Goal: Task Accomplishment & Management: Manage account settings

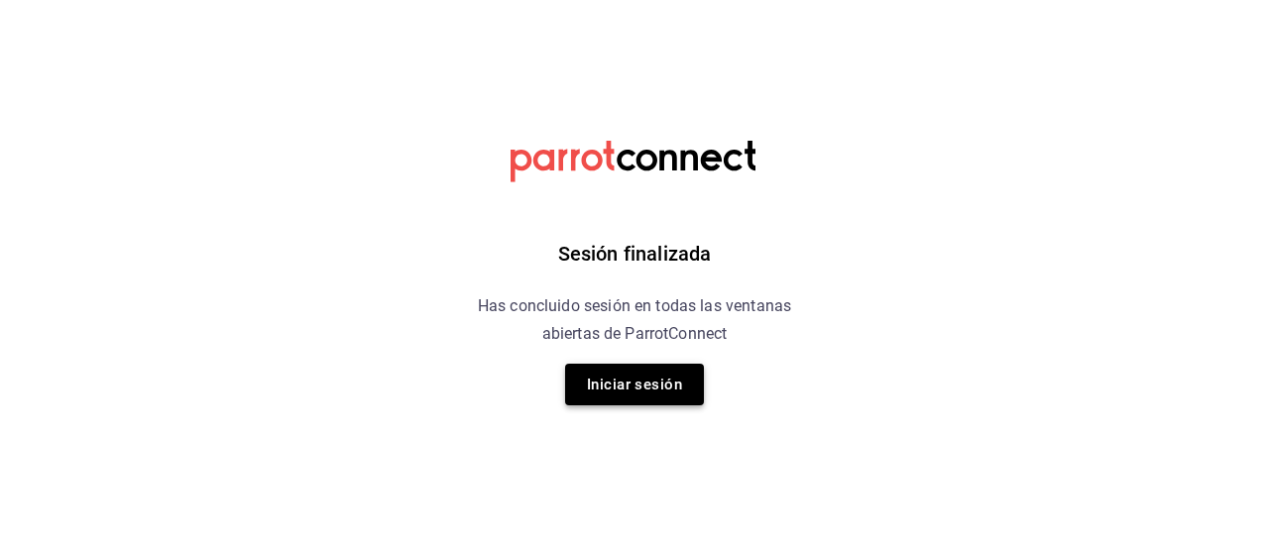
click at [601, 380] on button "Iniciar sesión" at bounding box center [634, 385] width 139 height 42
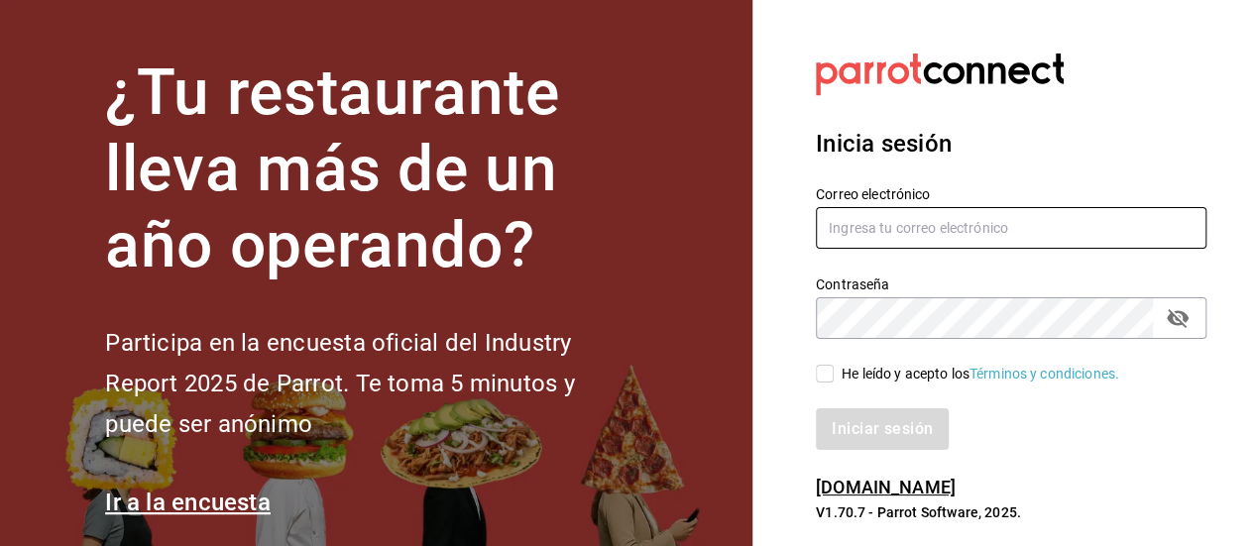
click at [870, 243] on input "text" at bounding box center [1011, 228] width 391 height 42
type input "g.grico@hotmail.com"
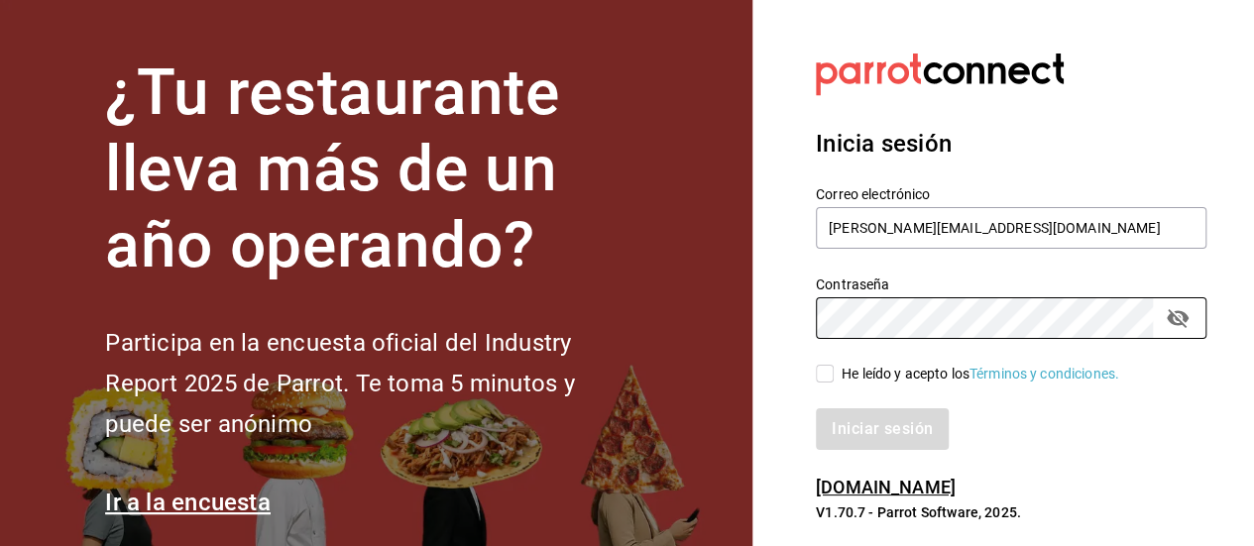
click at [821, 366] on input "He leído y acepto los Términos y condiciones." at bounding box center [825, 374] width 18 height 18
checkbox input "true"
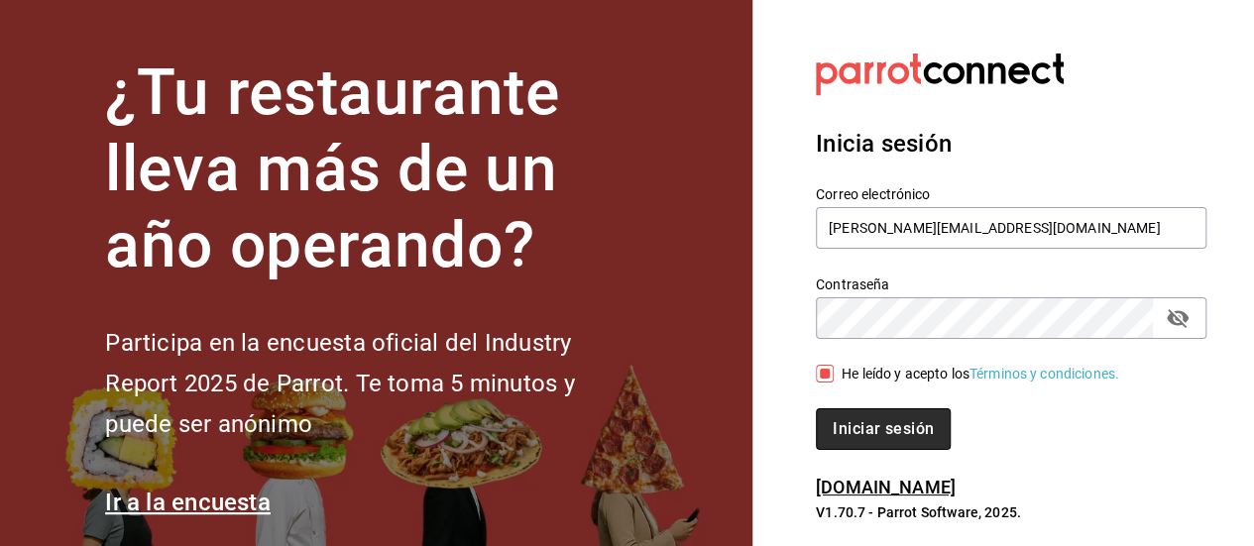
click at [893, 429] on button "Iniciar sesión" at bounding box center [883, 429] width 135 height 42
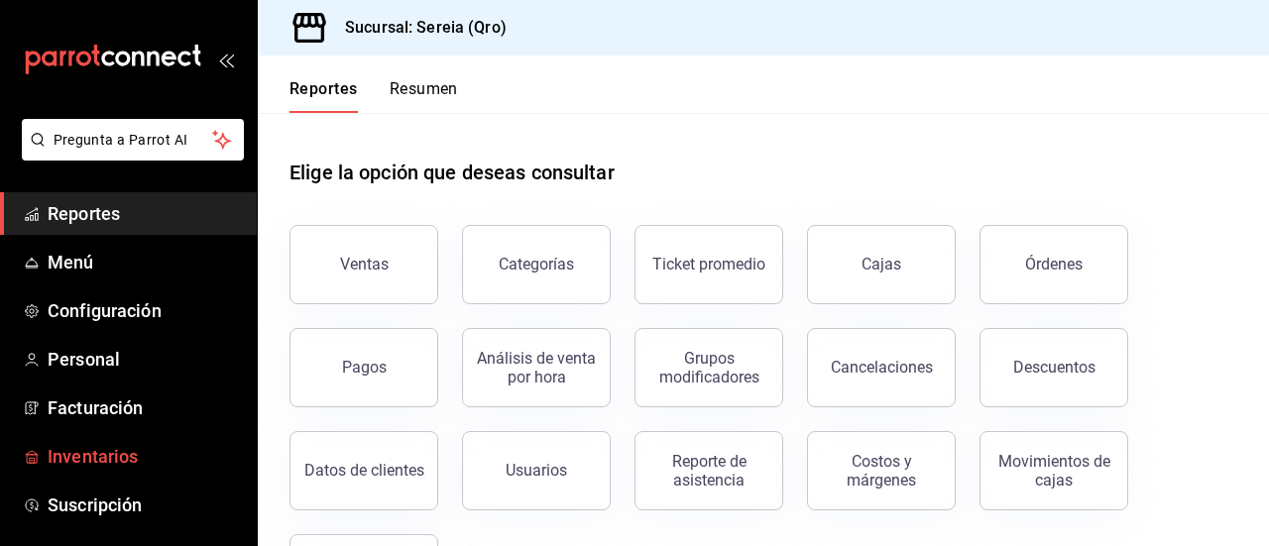
click at [104, 449] on span "Inventarios" at bounding box center [144, 456] width 193 height 27
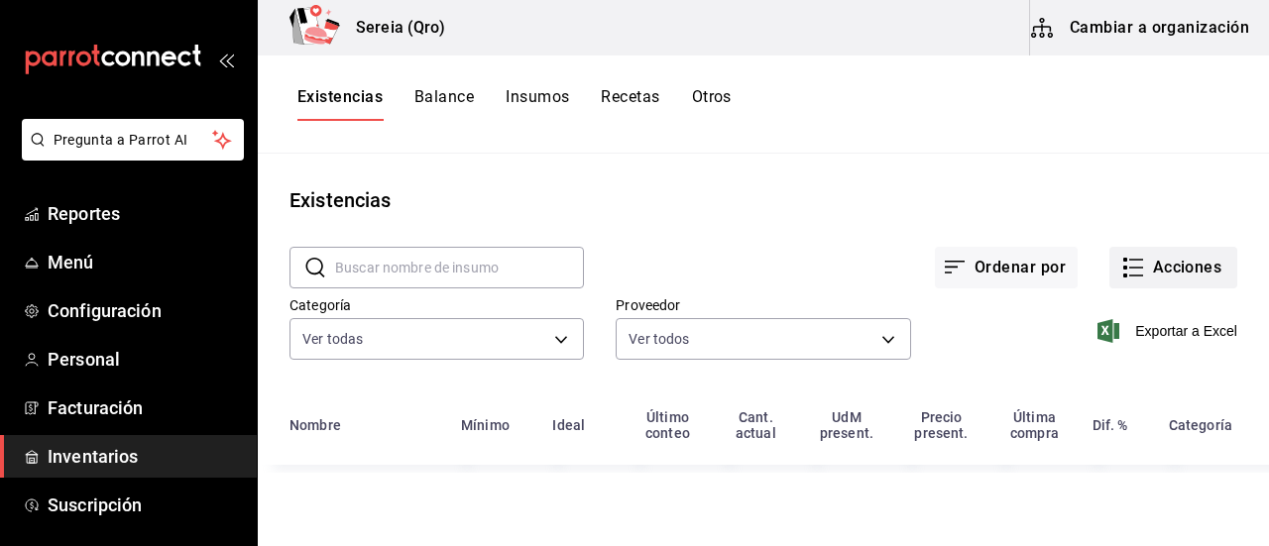
click at [1138, 271] on icon "button" at bounding box center [1133, 268] width 24 height 24
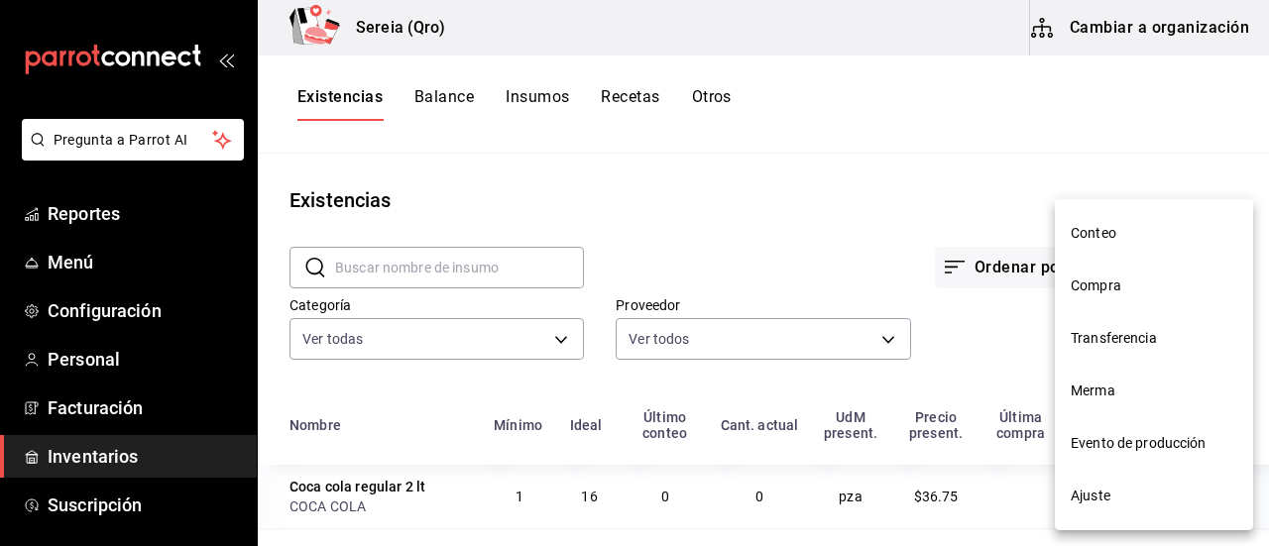
click at [1128, 281] on span "Compra" at bounding box center [1154, 286] width 167 height 21
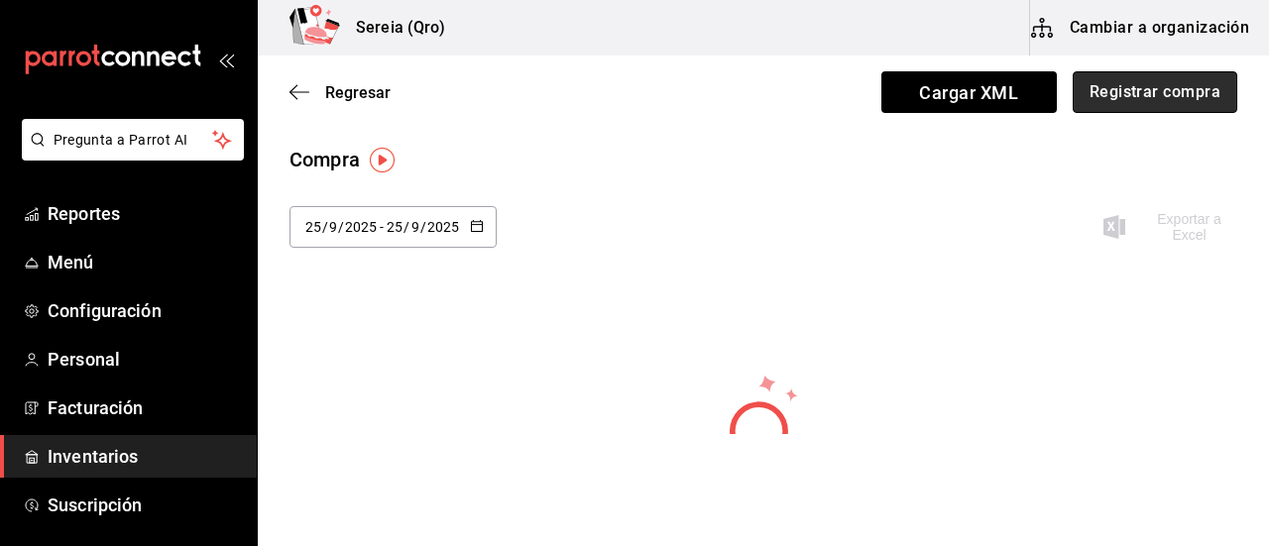
click at [1168, 100] on button "Registrar compra" at bounding box center [1155, 92] width 165 height 42
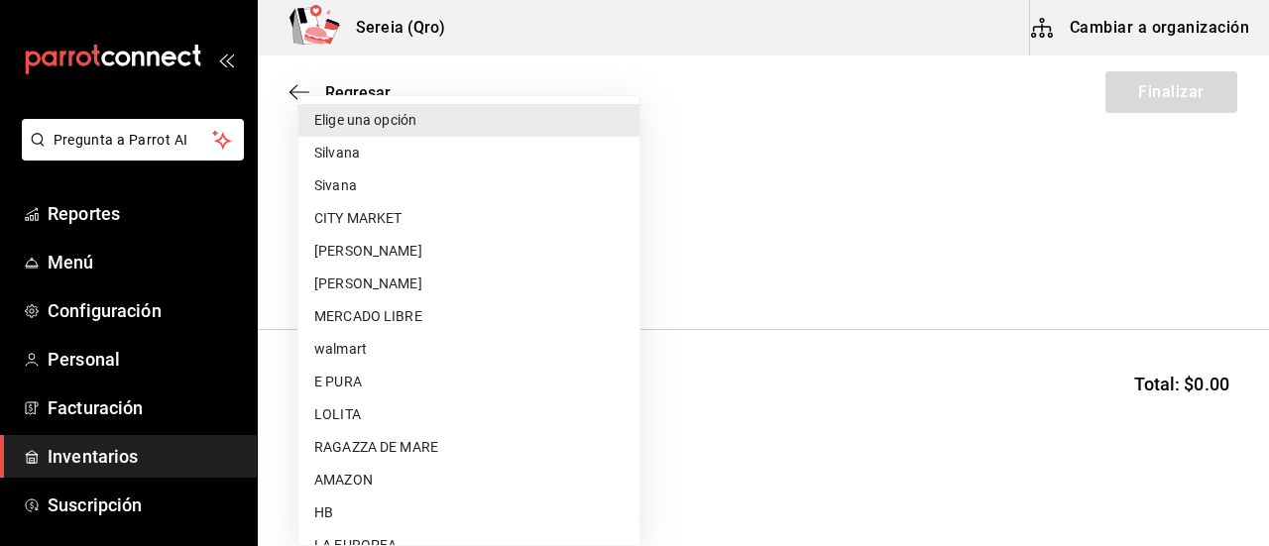
click at [623, 261] on body "Pregunta a Parrot AI Reportes Menú Configuración Personal Facturación Inventari…" at bounding box center [634, 217] width 1269 height 434
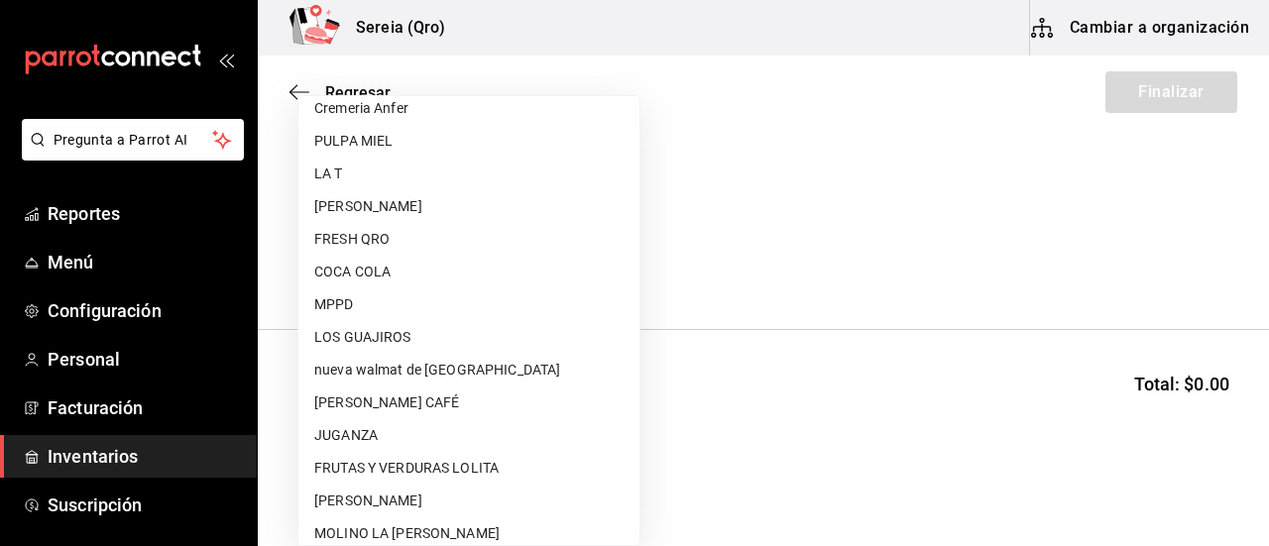
scroll to position [772, 0]
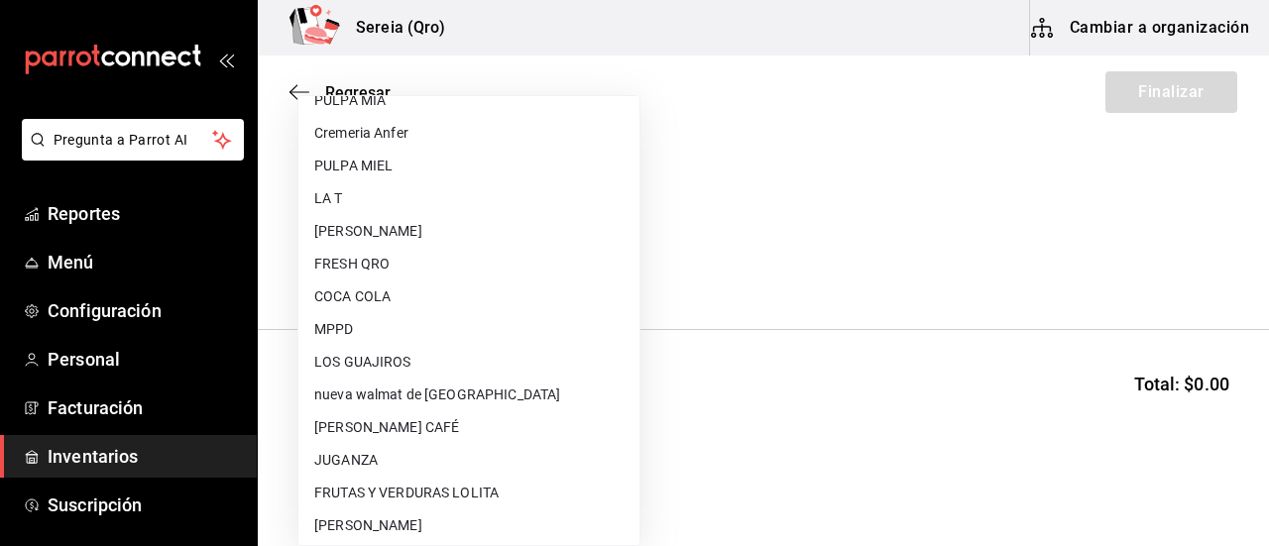
click at [332, 265] on li "FRESH QRO" at bounding box center [468, 264] width 341 height 33
type input "a4336be0-b25e-466e-b184-478bab7e2028"
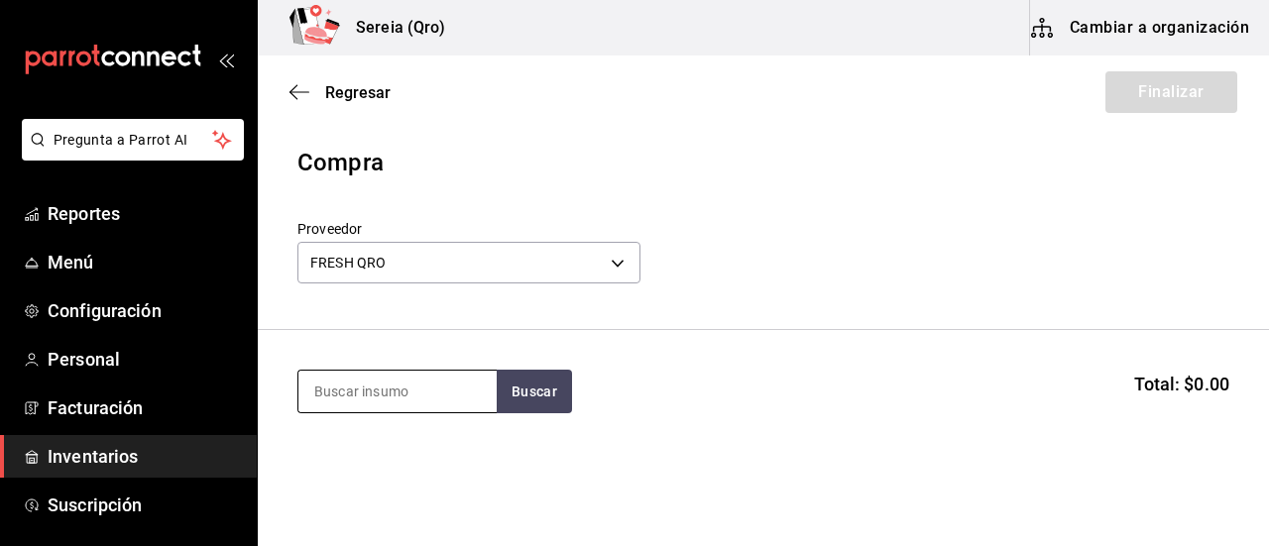
click at [356, 390] on input at bounding box center [397, 392] width 198 height 42
type input "brot"
click at [517, 388] on button "Buscar" at bounding box center [534, 392] width 75 height 44
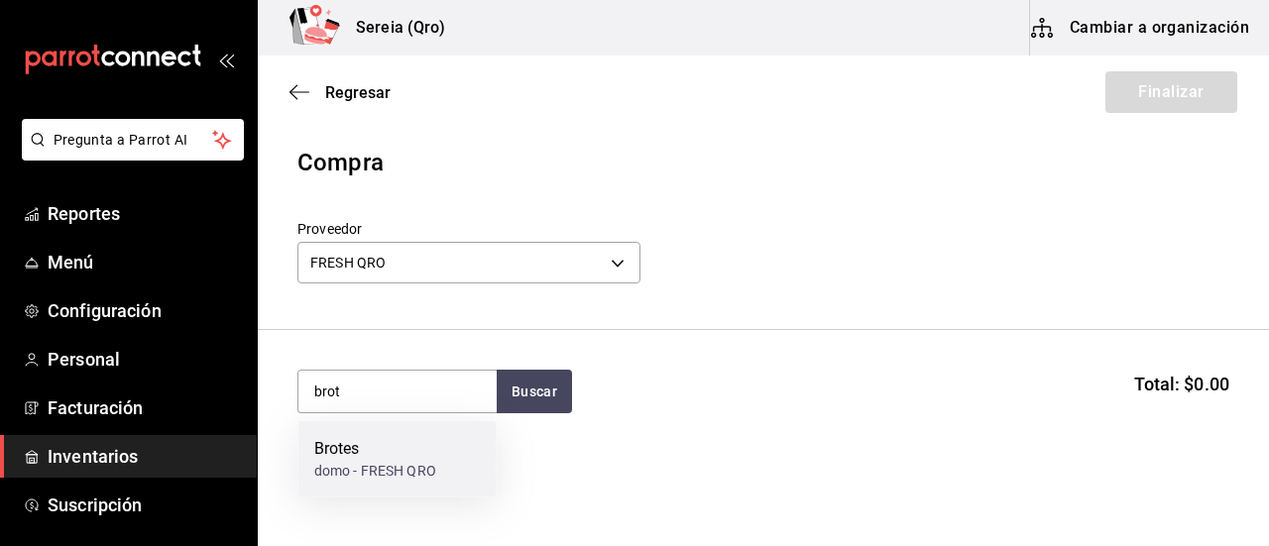
click at [351, 448] on div "Brotes" at bounding box center [375, 449] width 122 height 24
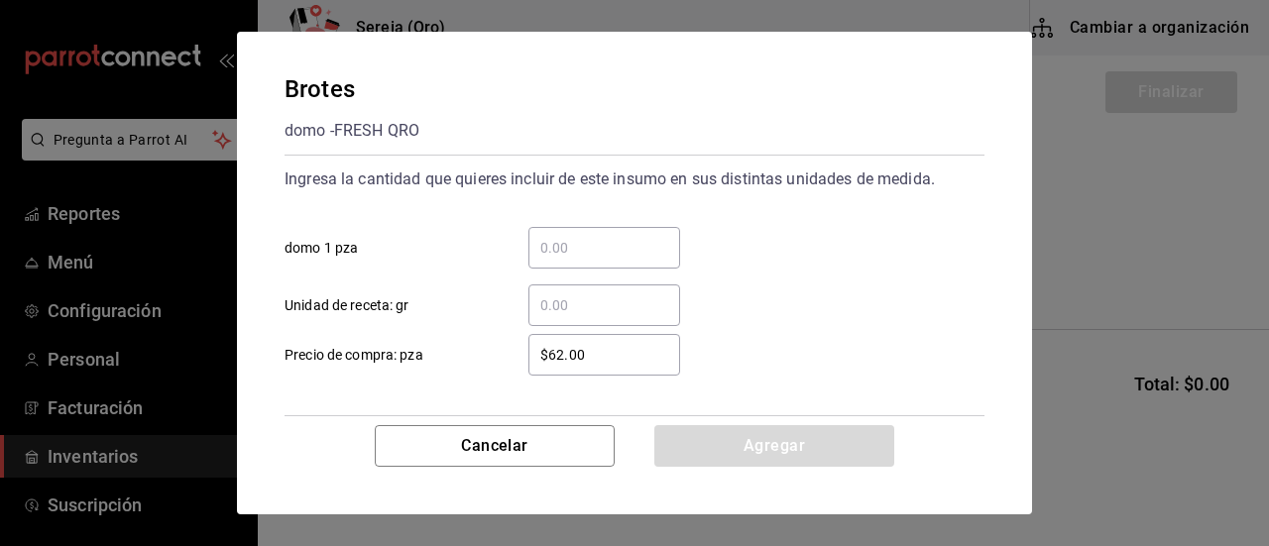
click at [560, 249] on input "​ domo 1 pza" at bounding box center [604, 248] width 152 height 24
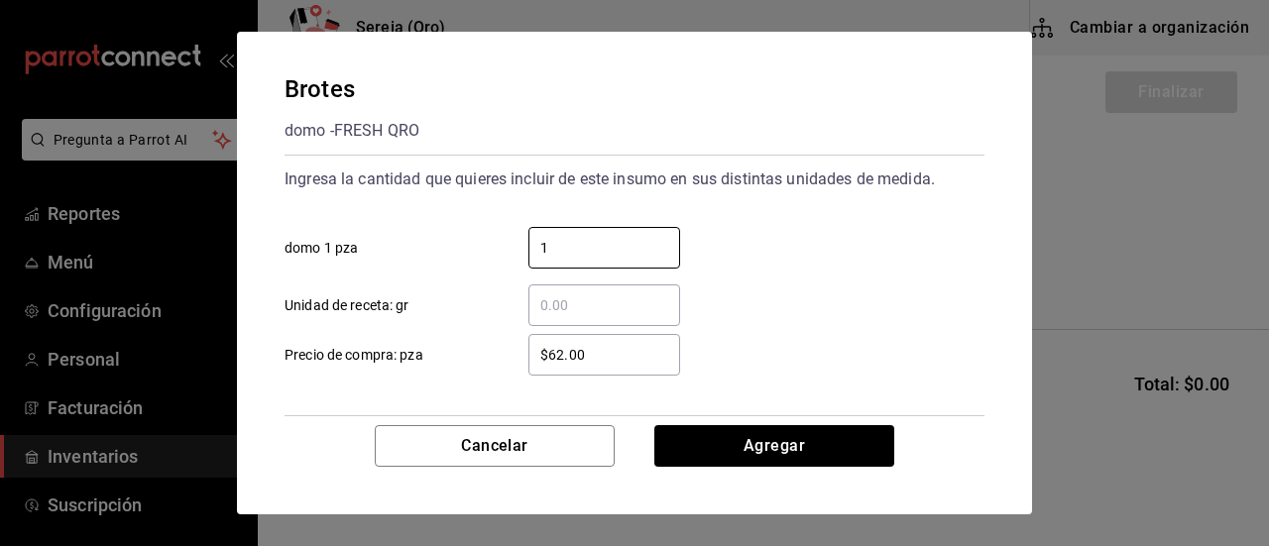
type input "1"
click at [562, 345] on input "$62.00" at bounding box center [604, 355] width 152 height 24
drag, startPoint x: 581, startPoint y: 352, endPoint x: 551, endPoint y: 360, distance: 30.8
click at [551, 360] on input "$62.00" at bounding box center [604, 355] width 152 height 24
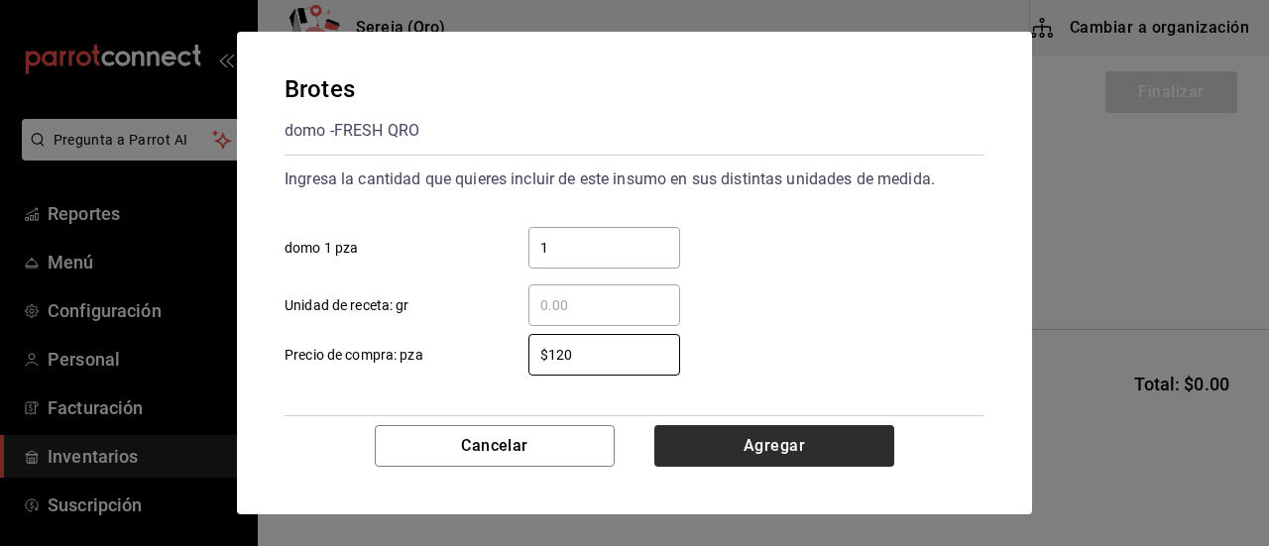
type input "$120"
click at [765, 442] on button "Agregar" at bounding box center [774, 446] width 240 height 42
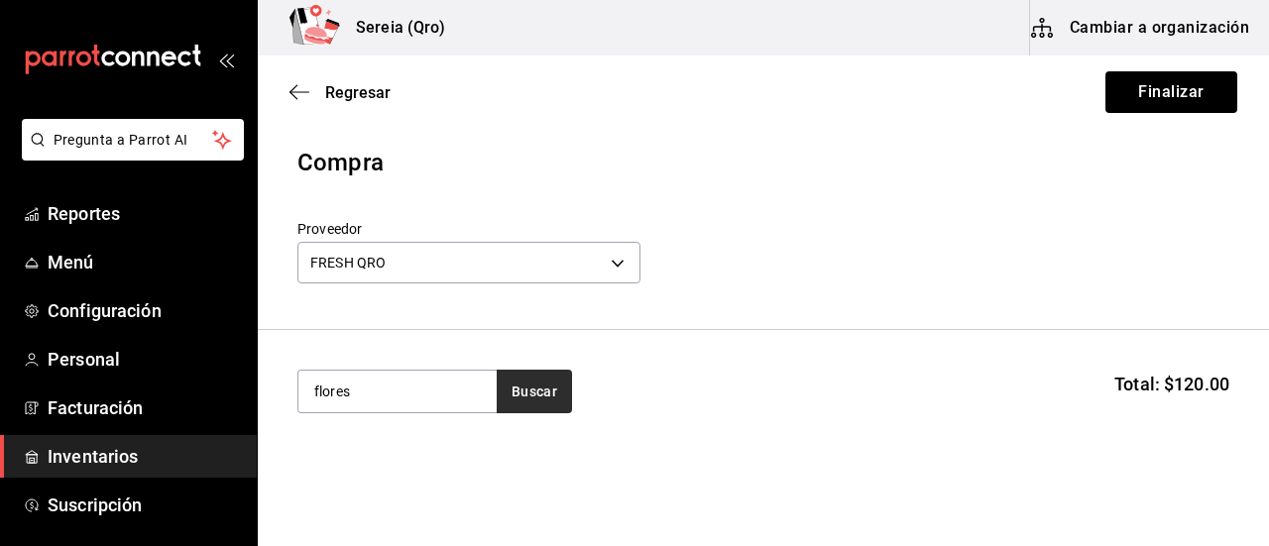
type input "flores"
click at [533, 401] on button "Buscar" at bounding box center [534, 392] width 75 height 44
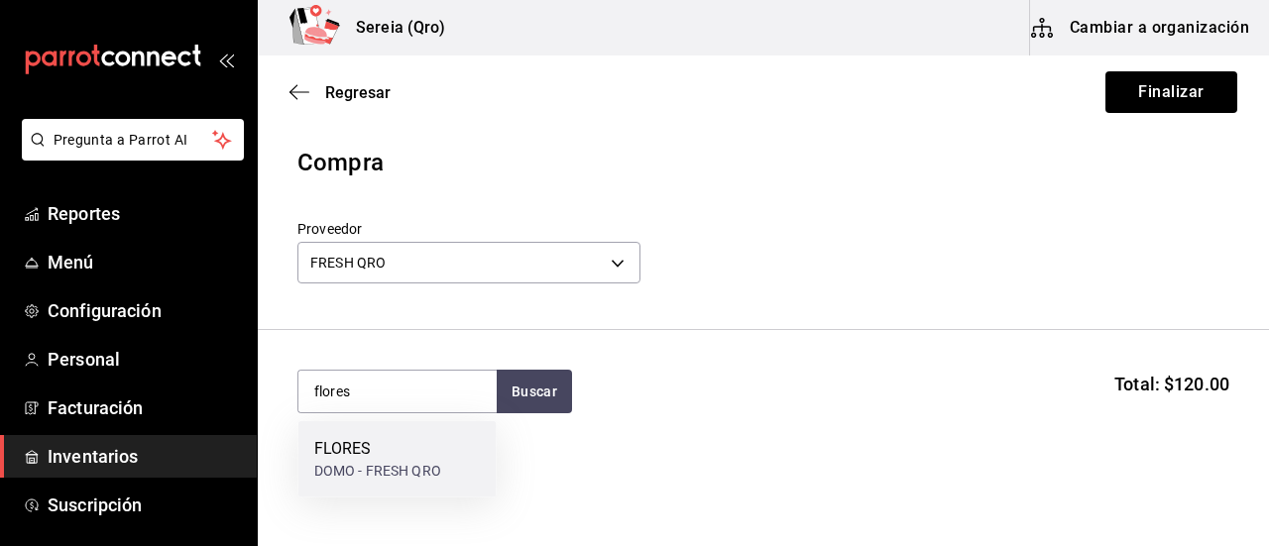
click at [379, 461] on div "DOMO - FRESH QRO" at bounding box center [377, 471] width 127 height 21
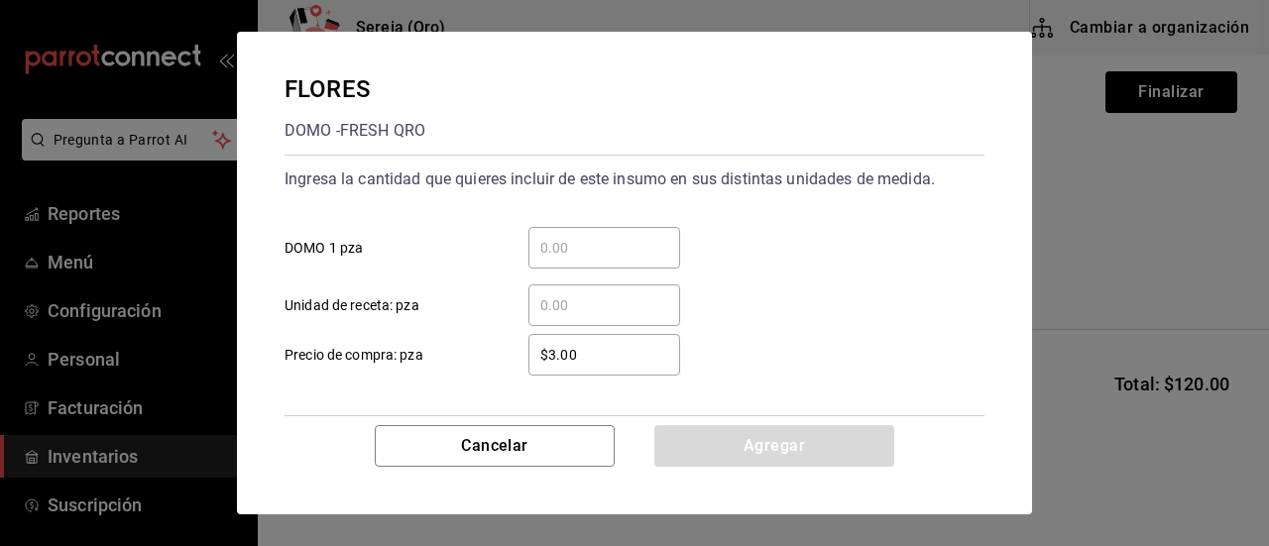
click at [546, 244] on input "​ DOMO 1 pza" at bounding box center [604, 248] width 152 height 24
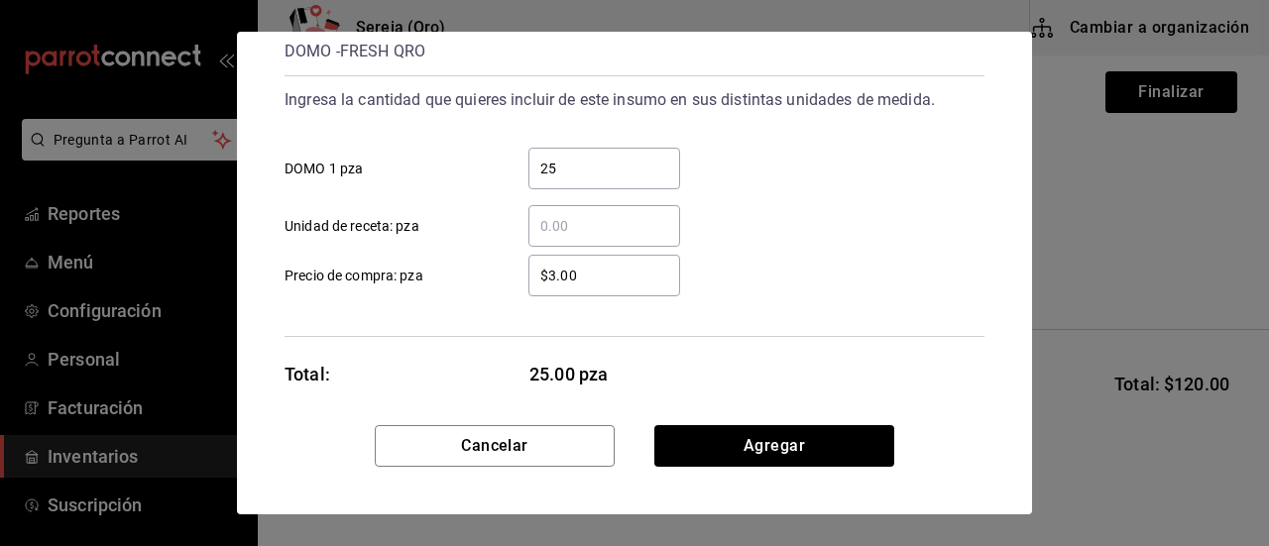
scroll to position [96, 0]
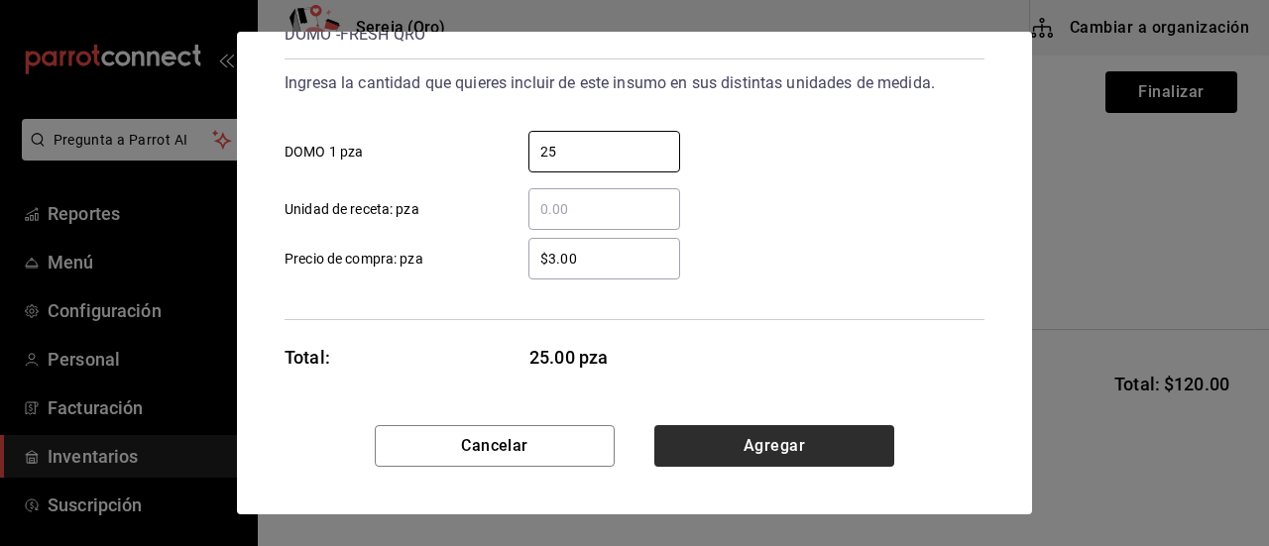
type input "25"
click at [769, 447] on button "Agregar" at bounding box center [774, 446] width 240 height 42
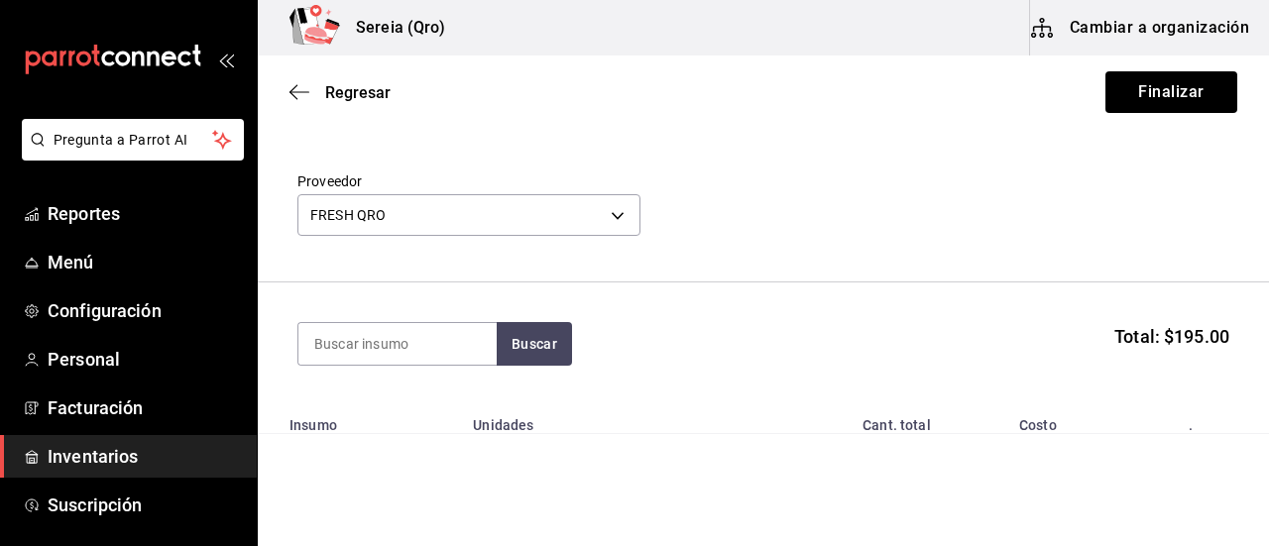
scroll to position [246, 0]
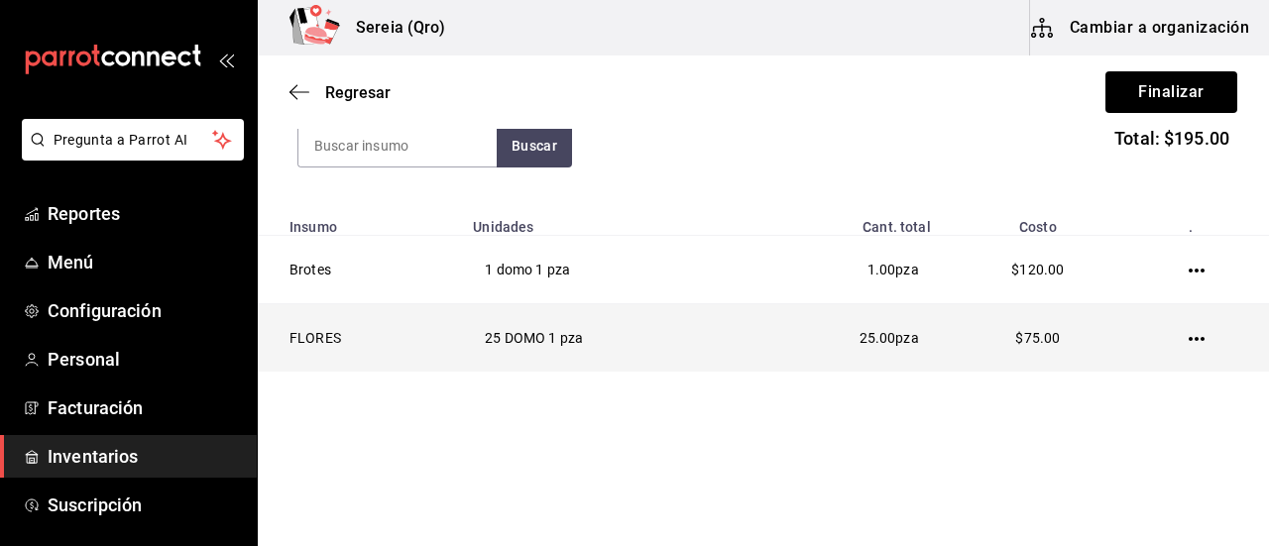
click at [1193, 335] on td at bounding box center [1201, 338] width 136 height 68
click at [1171, 336] on td at bounding box center [1201, 338] width 136 height 68
click at [1189, 334] on icon "button" at bounding box center [1197, 339] width 16 height 16
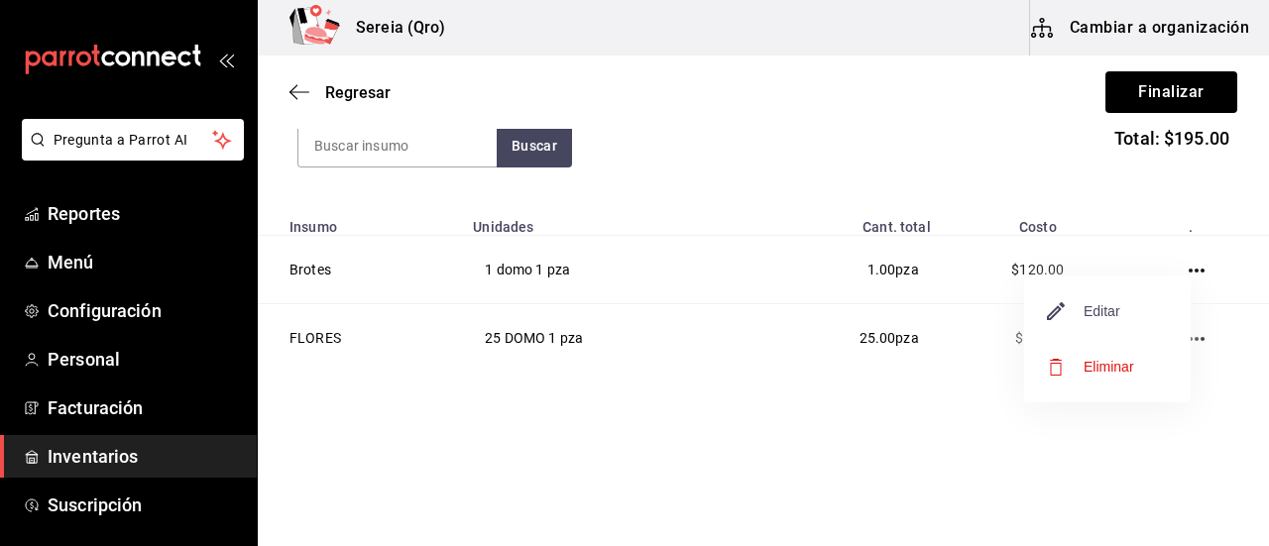
click at [1104, 307] on span "Editar" at bounding box center [1084, 311] width 72 height 24
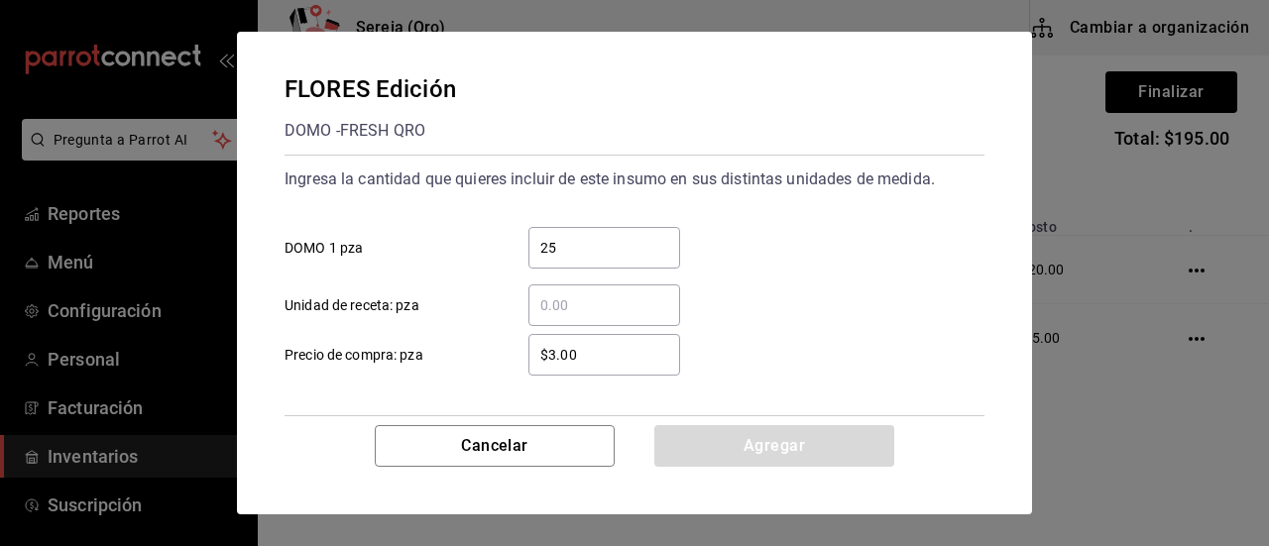
drag, startPoint x: 593, startPoint y: 354, endPoint x: 545, endPoint y: 351, distance: 47.7
click at [545, 351] on input "$3.00" at bounding box center [604, 355] width 152 height 24
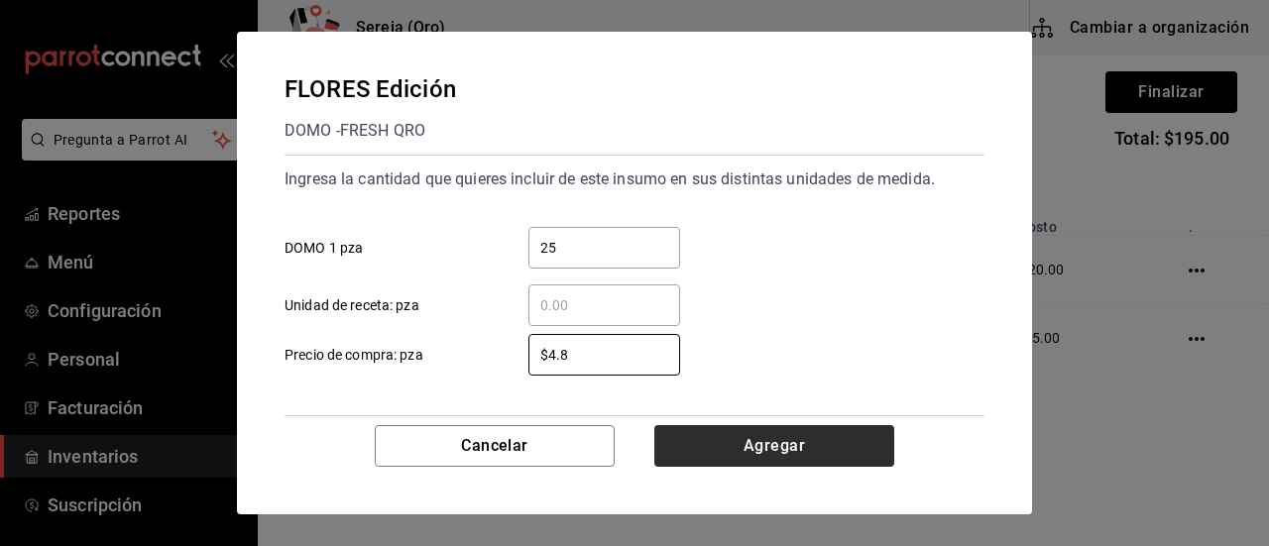
type input "$4.8"
click at [769, 459] on button "Agregar" at bounding box center [774, 446] width 240 height 42
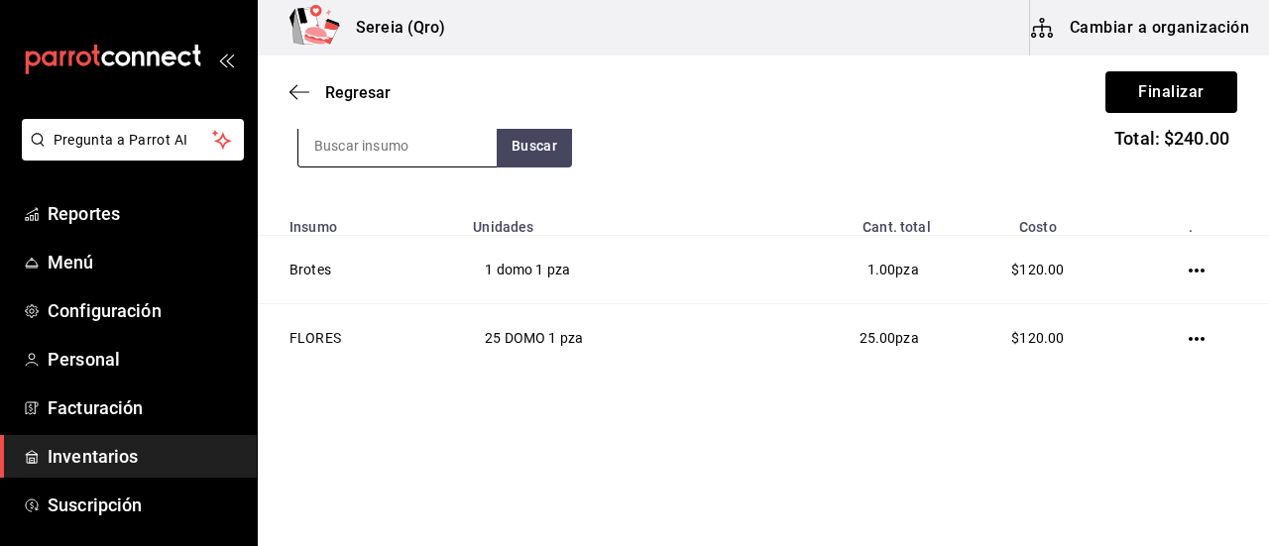
click at [417, 146] on input at bounding box center [397, 146] width 198 height 42
type input "lechug"
click at [516, 152] on button "Buscar" at bounding box center [534, 146] width 75 height 44
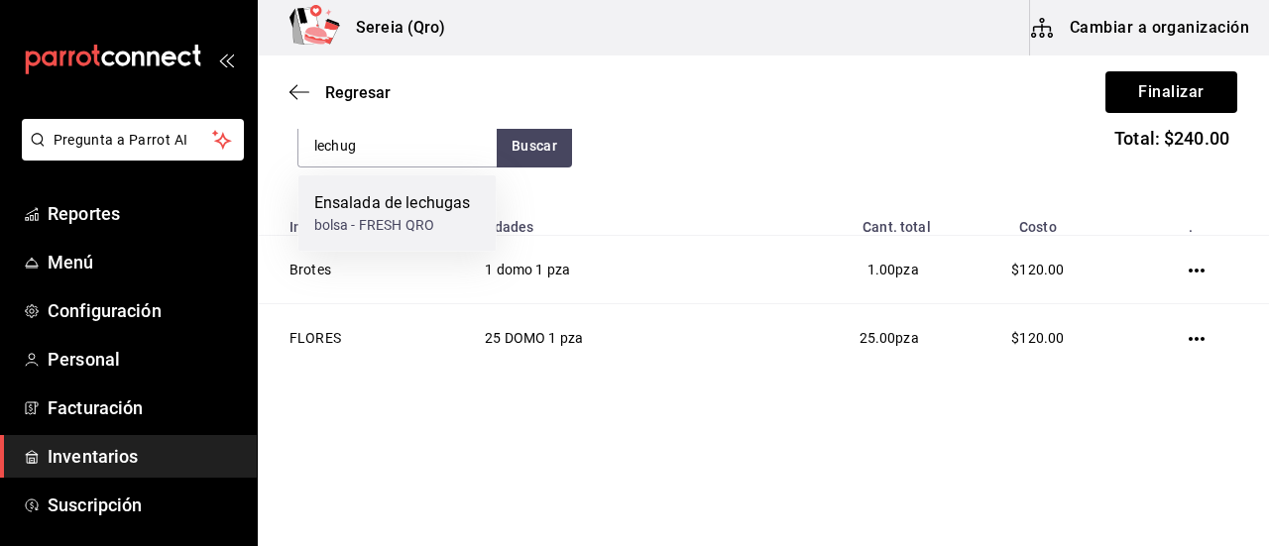
click at [396, 219] on div "bolsa - FRESH QRO" at bounding box center [392, 225] width 157 height 21
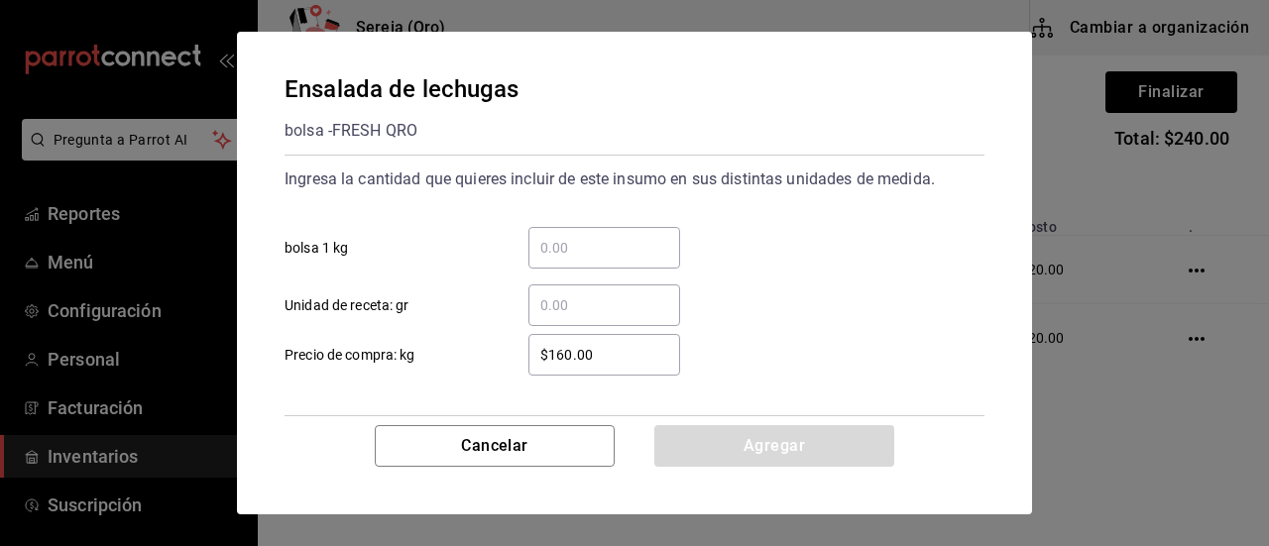
click at [557, 253] on input "​ bolsa 1 kg" at bounding box center [604, 248] width 152 height 24
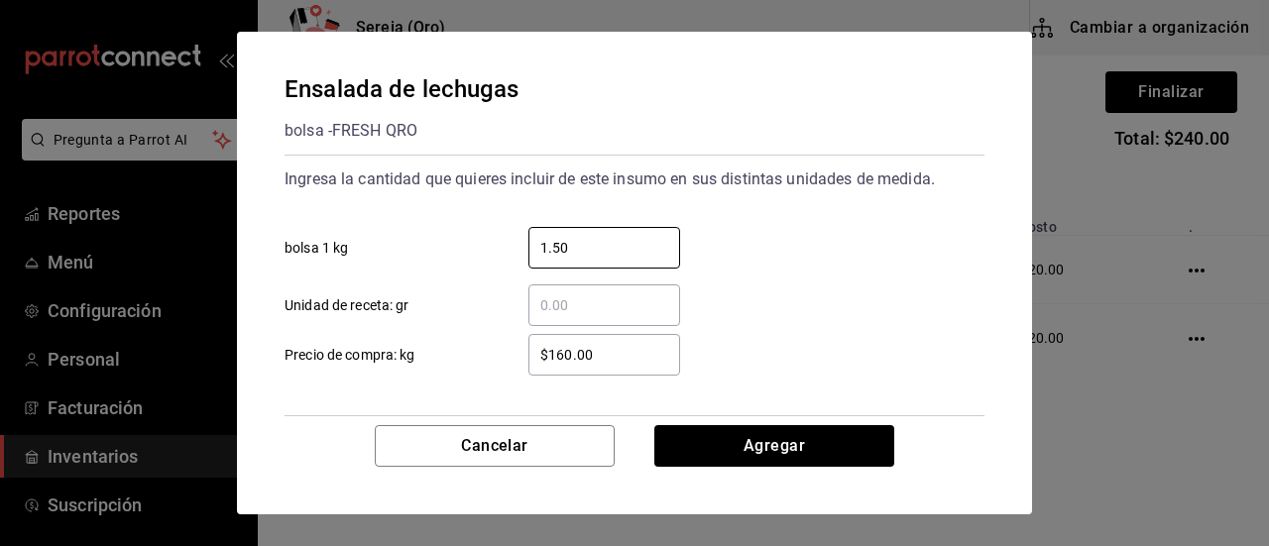
type input "1.50"
drag, startPoint x: 600, startPoint y: 350, endPoint x: 551, endPoint y: 353, distance: 48.7
click at [551, 353] on input "$160.00" at bounding box center [604, 355] width 152 height 24
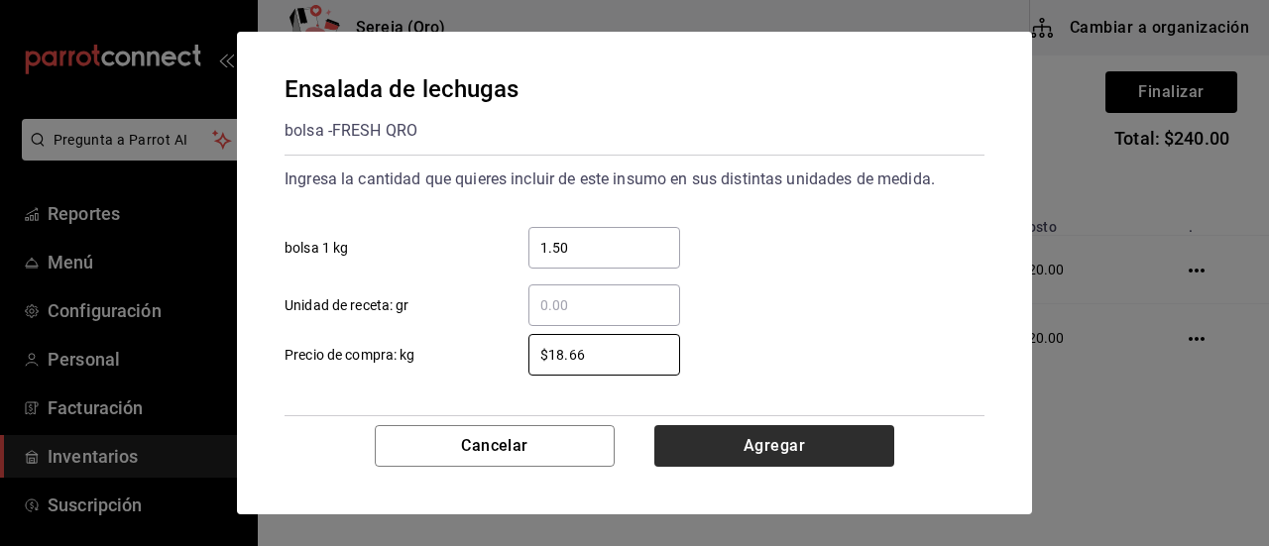
type input "$18.66"
click at [751, 455] on button "Agregar" at bounding box center [774, 446] width 240 height 42
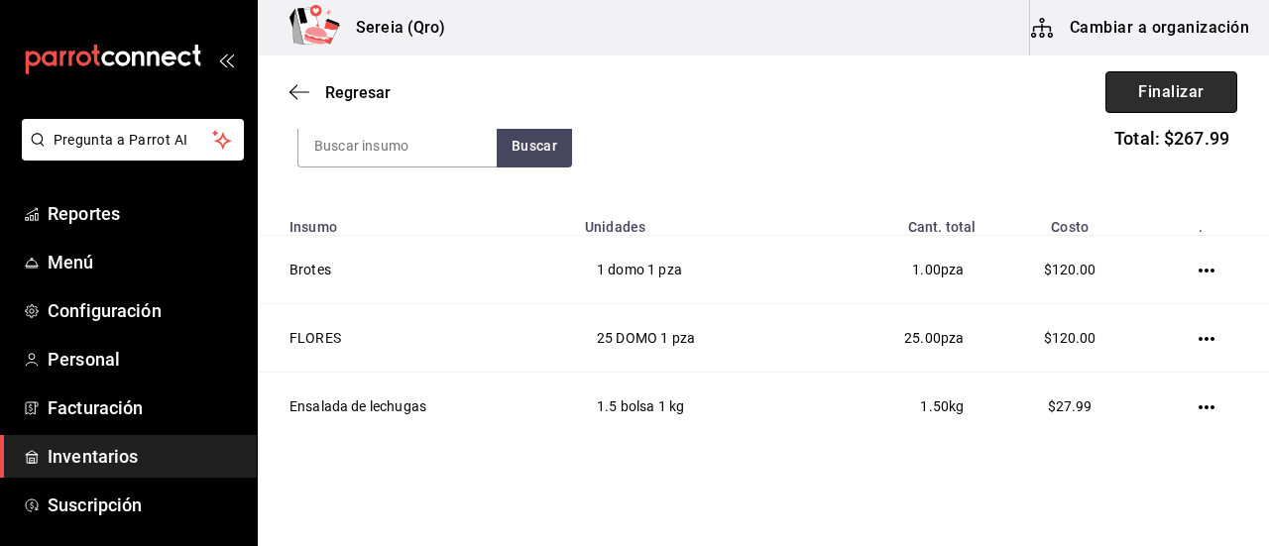
click at [1134, 92] on button "Finalizar" at bounding box center [1171, 92] width 132 height 42
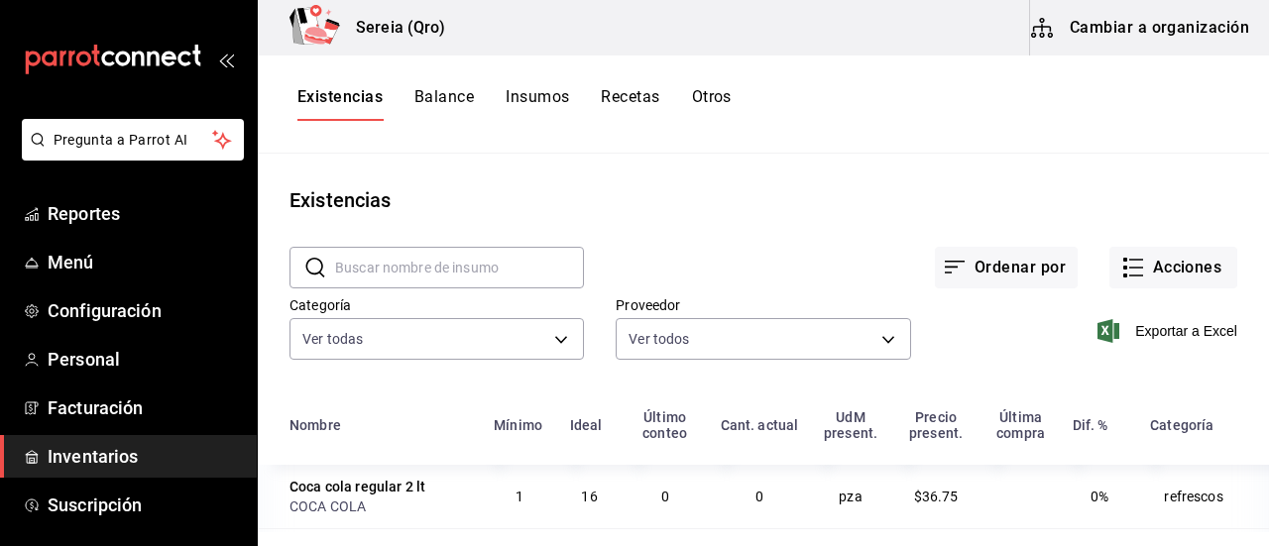
click at [1137, 27] on button "Cambiar a organización" at bounding box center [1141, 28] width 223 height 56
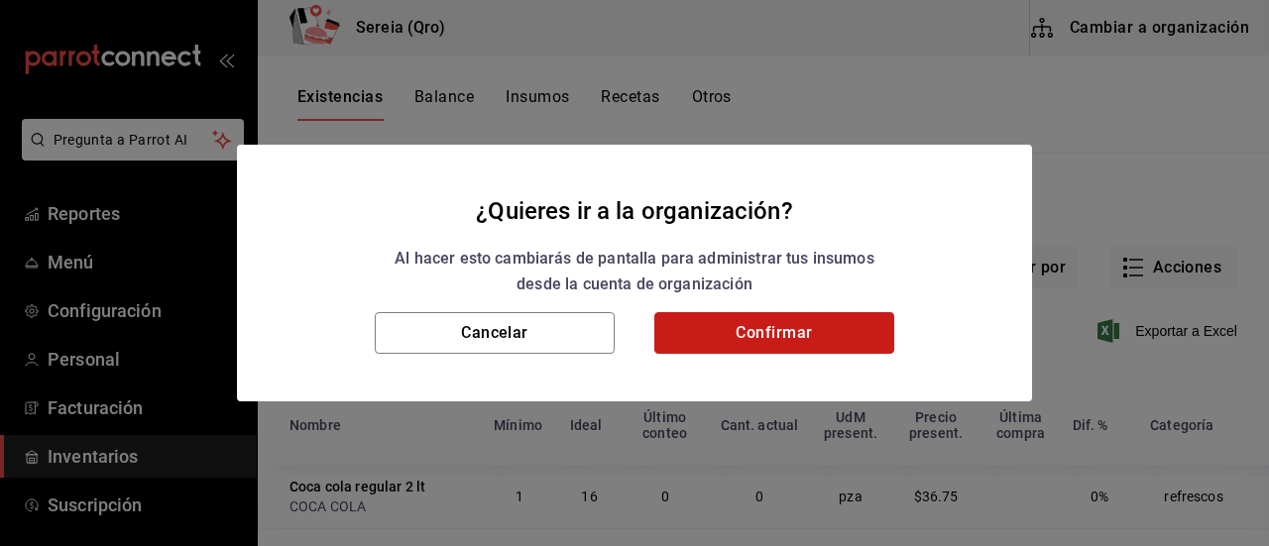
click at [805, 334] on button "Confirmar" at bounding box center [774, 333] width 240 height 42
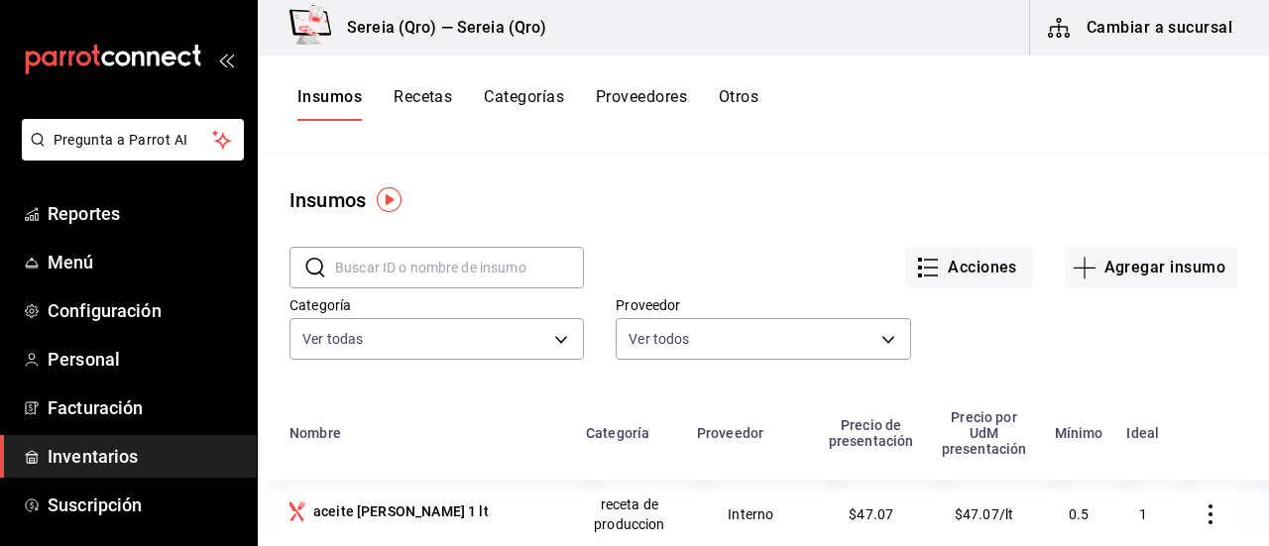
click at [330, 266] on div "​ ​" at bounding box center [436, 268] width 294 height 42
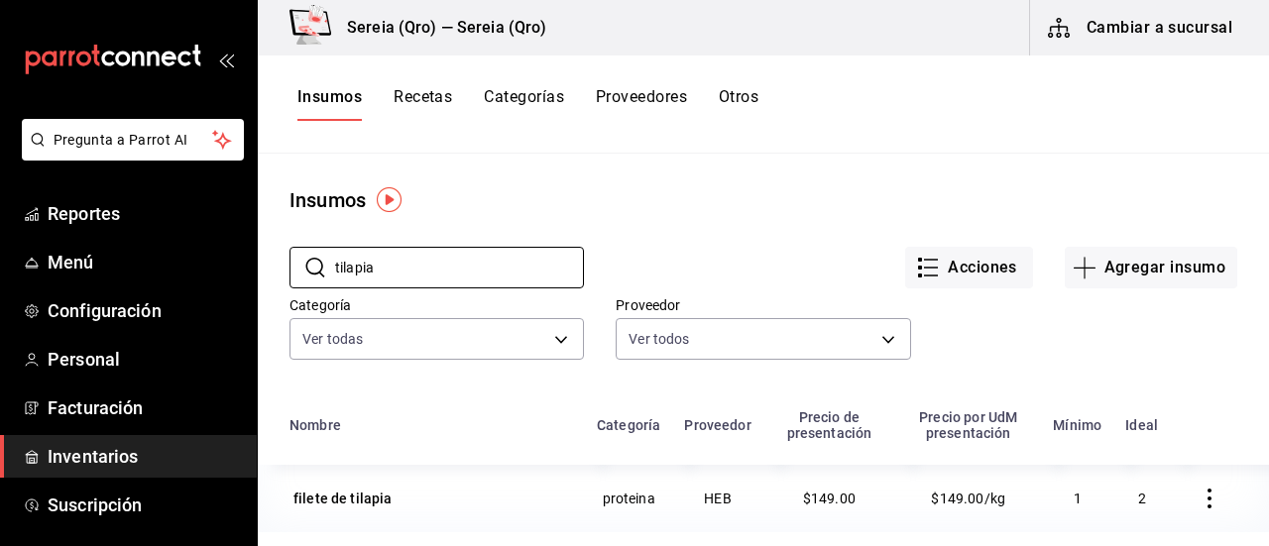
type input "tilapia"
click at [1127, 18] on button "Cambiar a sucursal" at bounding box center [1141, 28] width 223 height 56
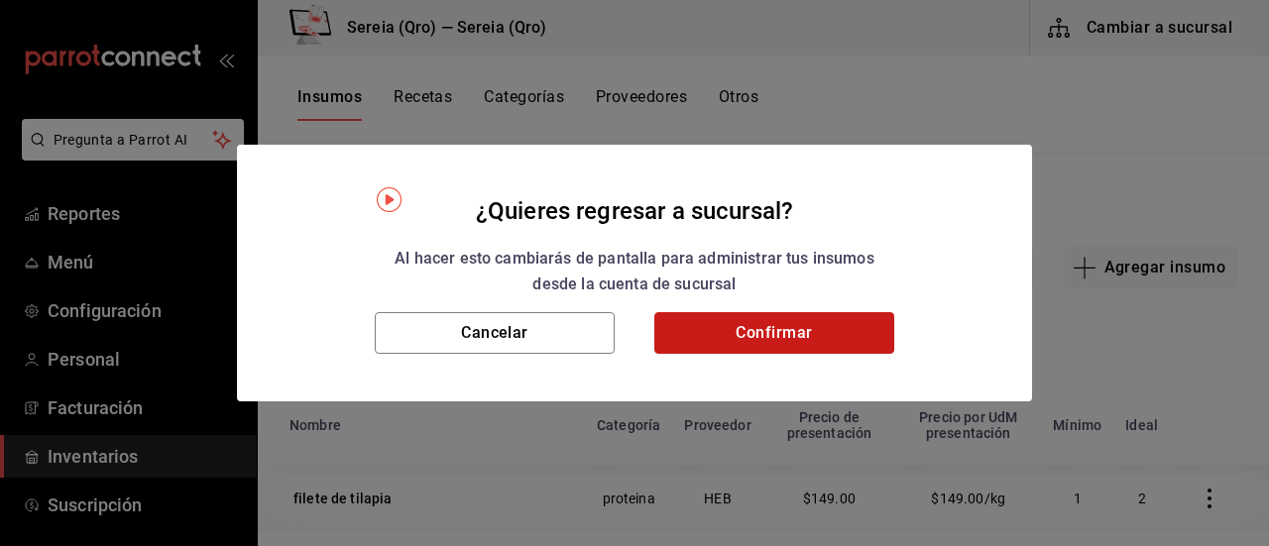
click at [812, 332] on button "Confirmar" at bounding box center [774, 333] width 240 height 42
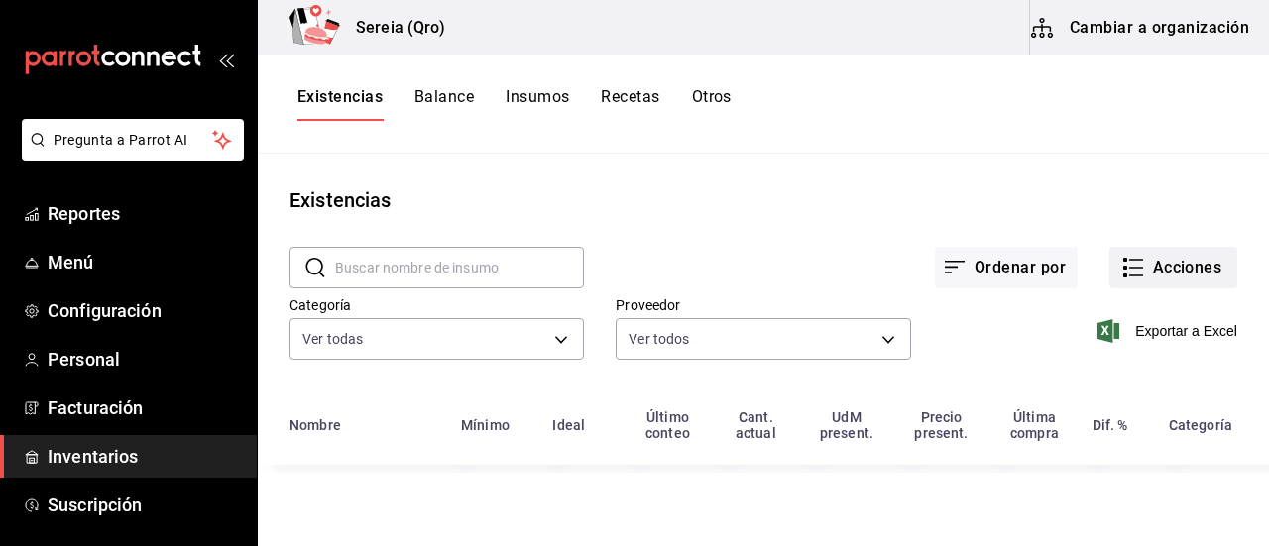
click at [1160, 271] on button "Acciones" at bounding box center [1173, 268] width 128 height 42
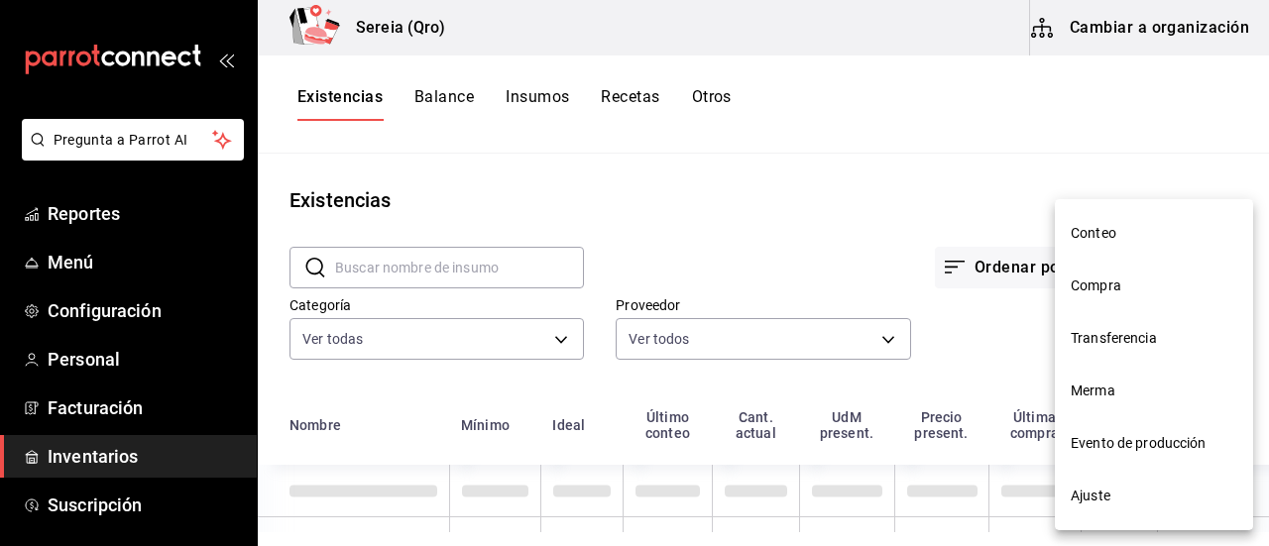
click at [1088, 276] on span "Compra" at bounding box center [1154, 286] width 167 height 21
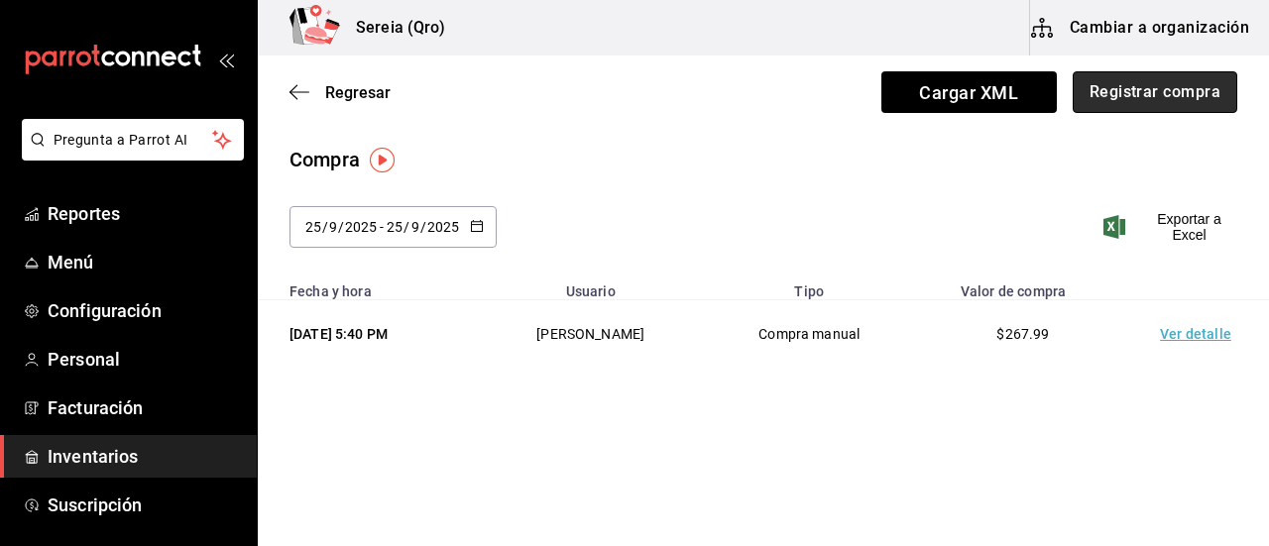
click at [1116, 84] on button "Registrar compra" at bounding box center [1155, 92] width 165 height 42
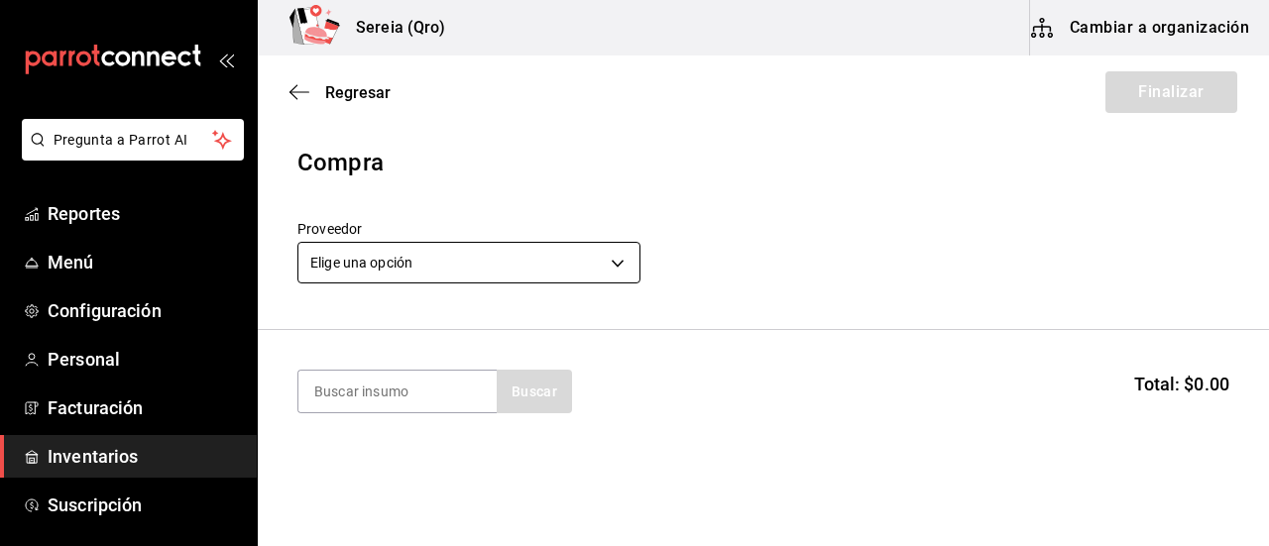
click at [624, 267] on body "Pregunta a Parrot AI Reportes Menú Configuración Personal Facturación Inventari…" at bounding box center [634, 217] width 1269 height 434
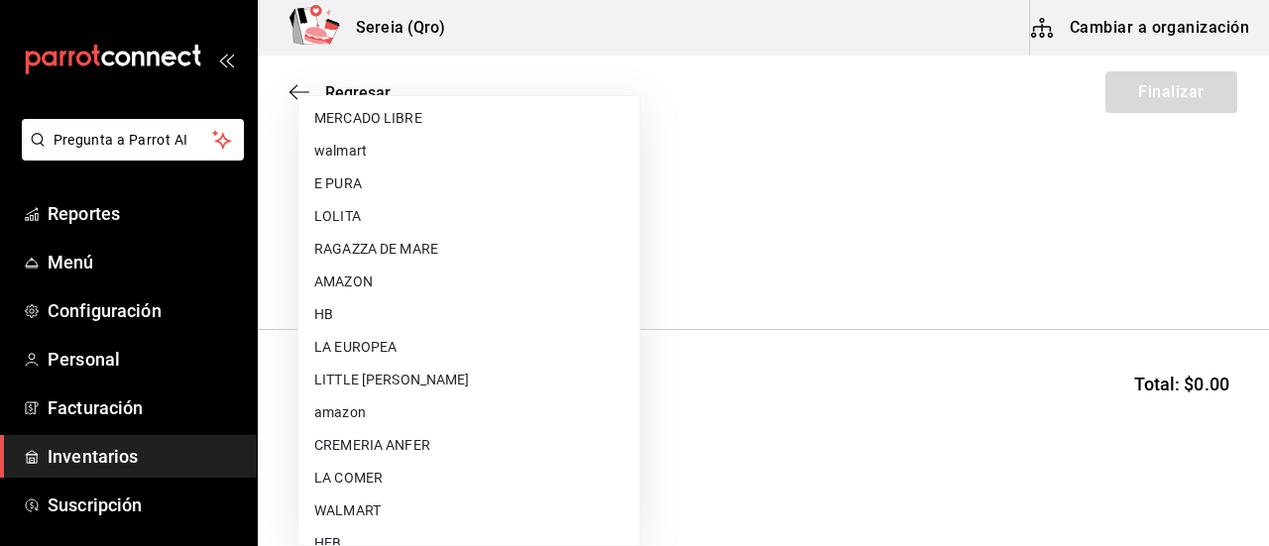
scroll to position [397, 0]
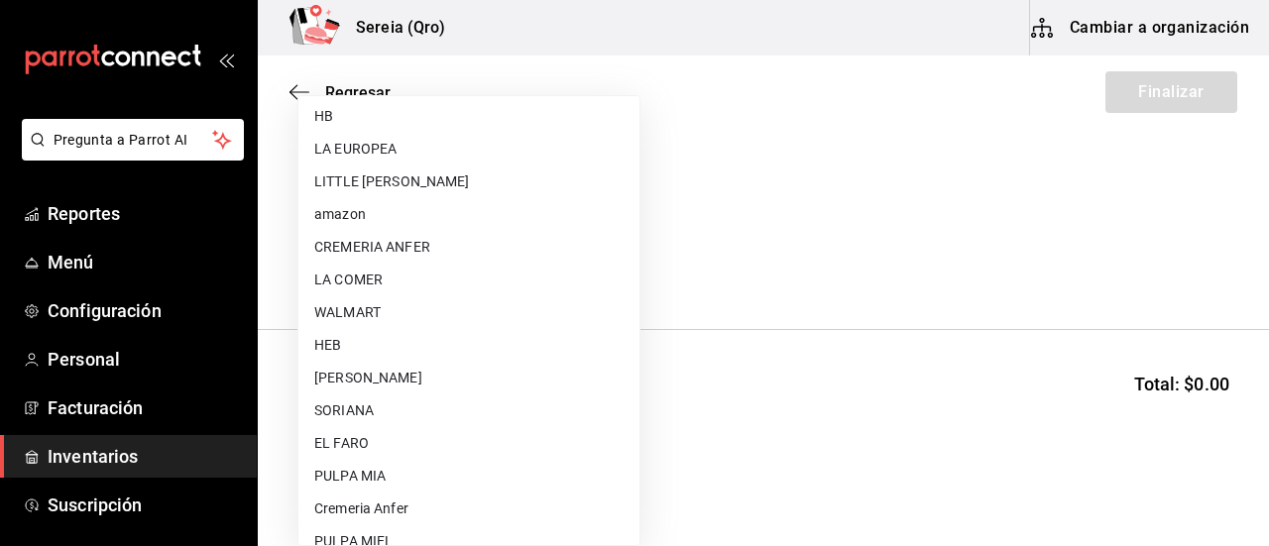
click at [396, 343] on li "HEB" at bounding box center [468, 345] width 341 height 33
type input "34df7ff4-27fd-457a-a9b6-1edf4f11435d"
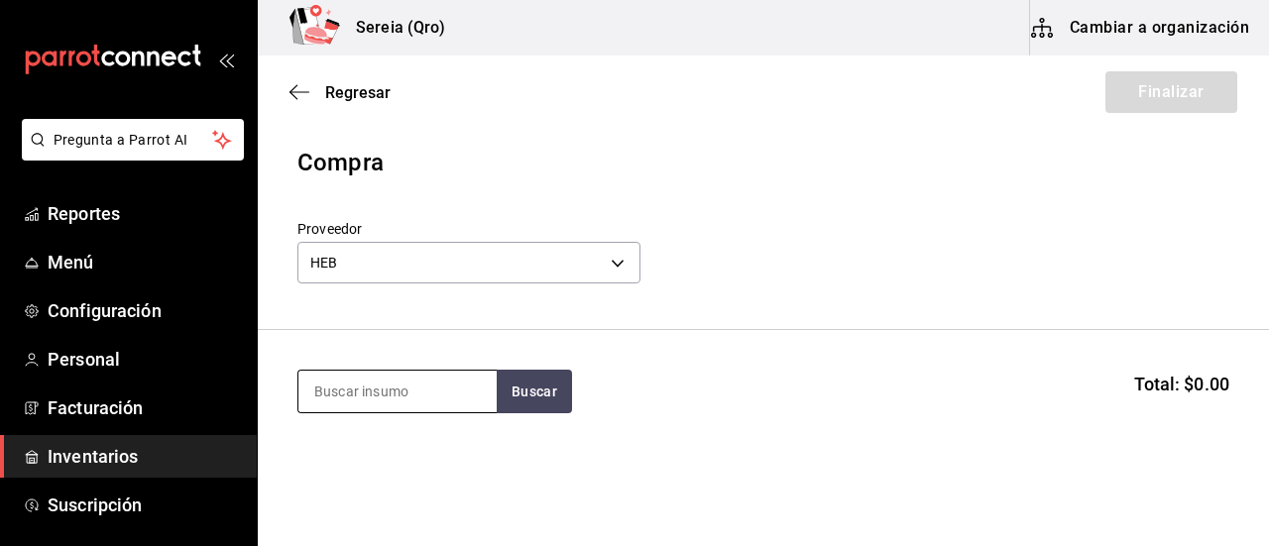
click at [366, 394] on input at bounding box center [397, 392] width 198 height 42
type input "tilapia"
click at [547, 405] on button "Buscar" at bounding box center [534, 392] width 75 height 44
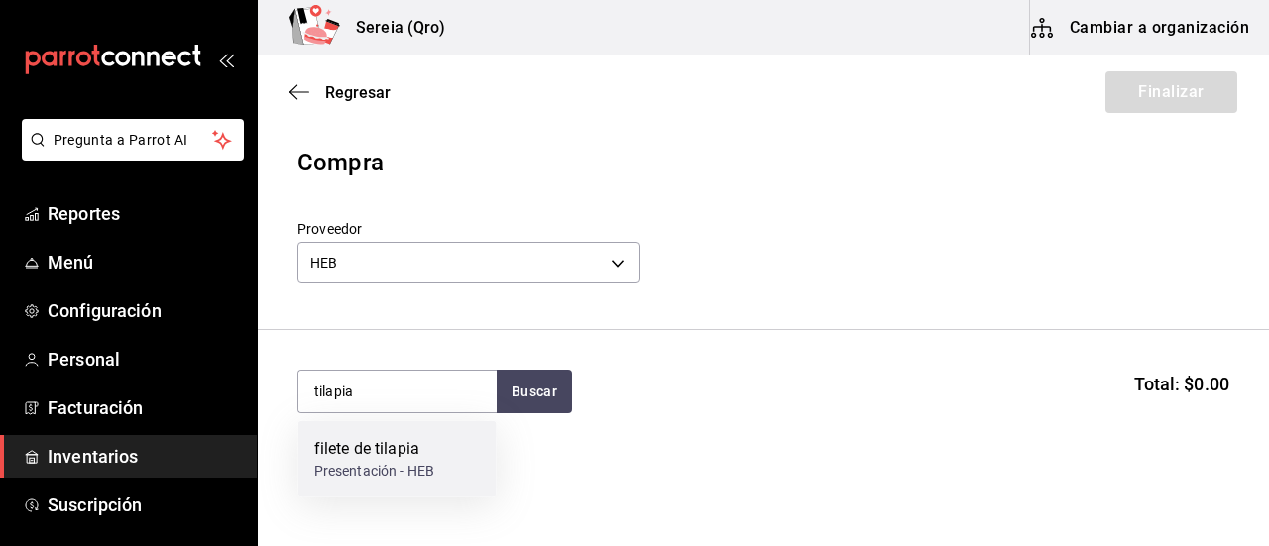
click at [362, 446] on div "filete de tilapia" at bounding box center [374, 449] width 120 height 24
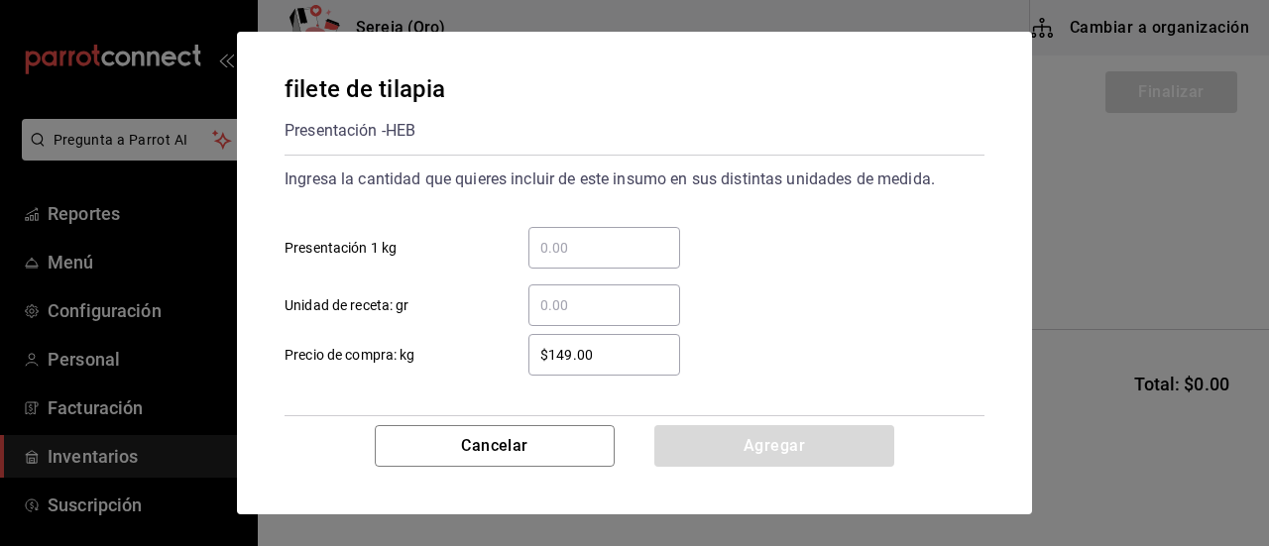
click at [572, 251] on input "​ Presentación 1 kg" at bounding box center [604, 248] width 152 height 24
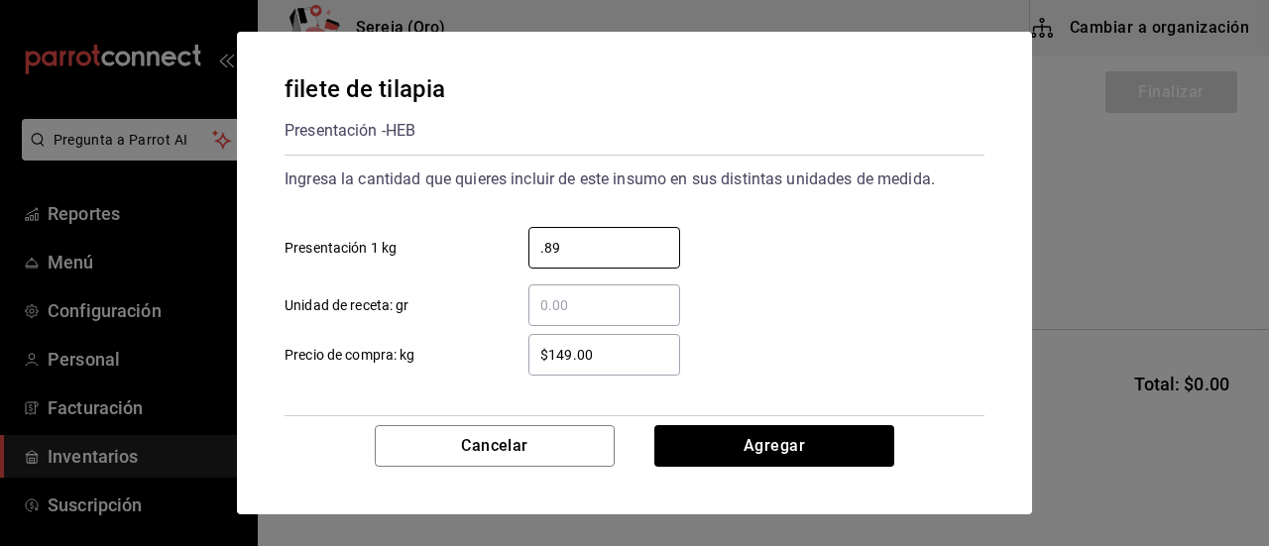
type input "0.89"
drag, startPoint x: 611, startPoint y: 358, endPoint x: 552, endPoint y: 354, distance: 58.6
click at [552, 354] on input "$149.00" at bounding box center [604, 355] width 152 height 24
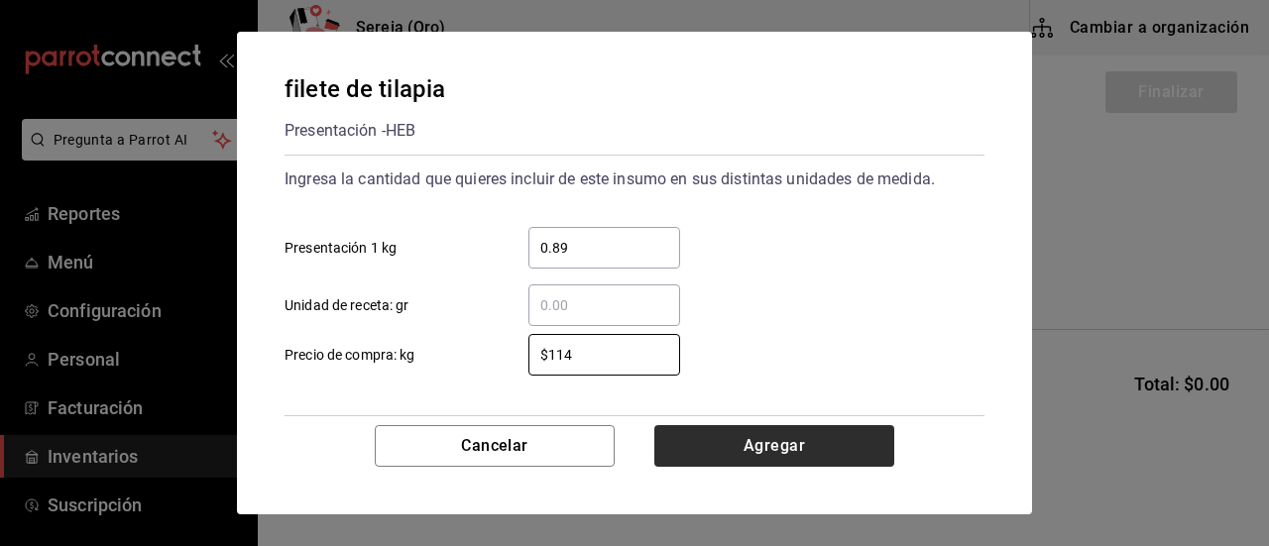
type input "$114"
click at [752, 438] on button "Agregar" at bounding box center [774, 446] width 240 height 42
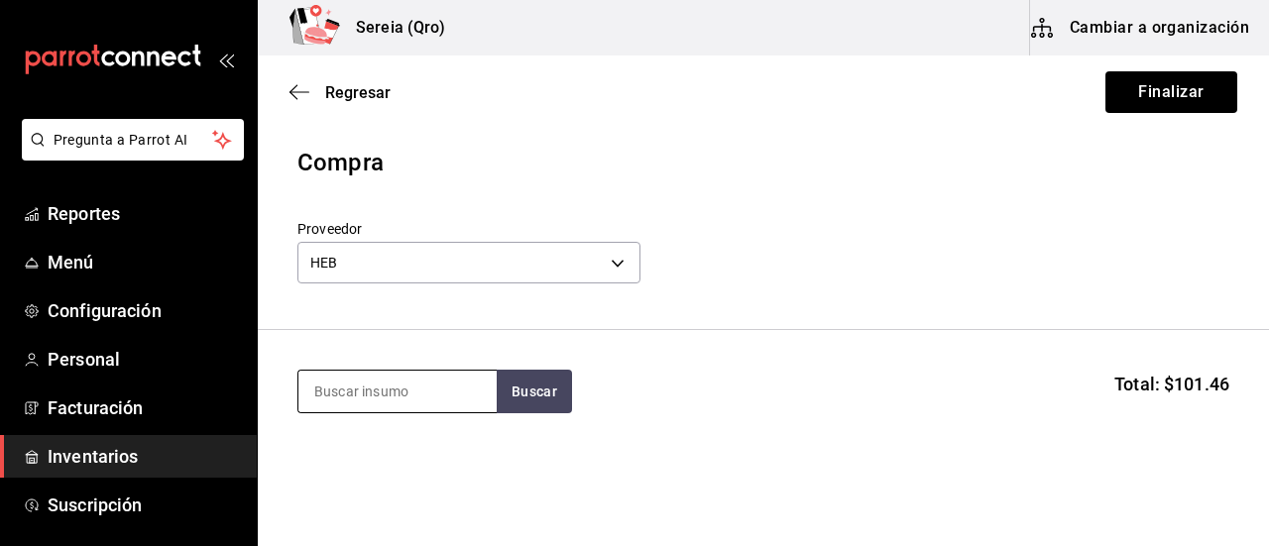
click at [456, 397] on input at bounding box center [397, 392] width 198 height 42
type input "molida"
click at [529, 391] on button "Buscar" at bounding box center [534, 392] width 75 height 44
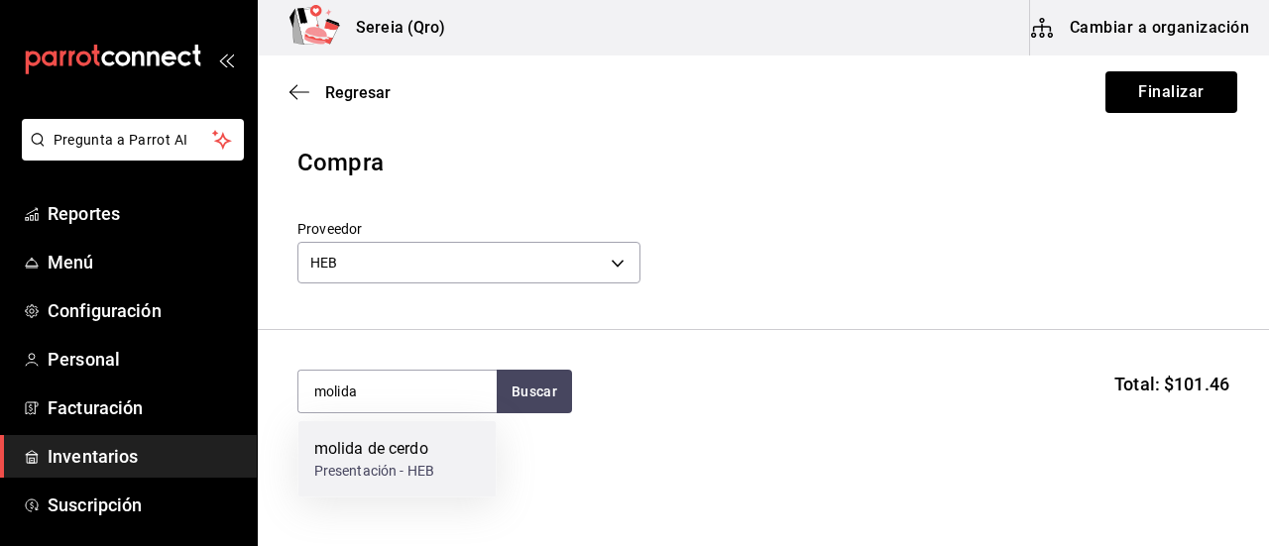
click at [397, 457] on div "molida de cerdo" at bounding box center [374, 449] width 120 height 24
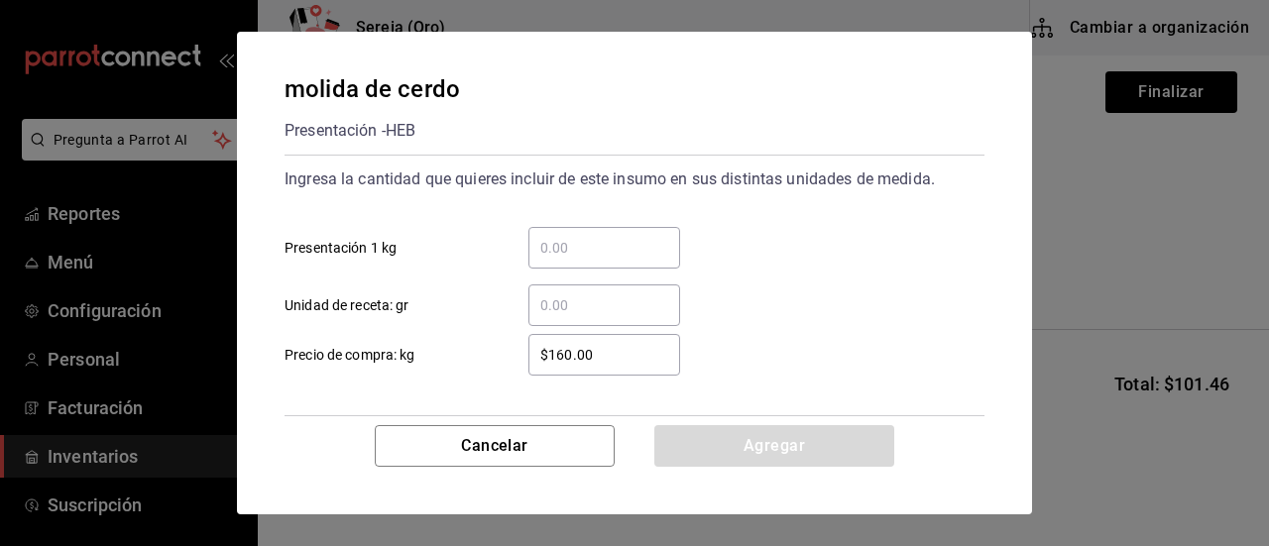
click at [555, 251] on input "​ Presentación 1 kg" at bounding box center [604, 248] width 152 height 24
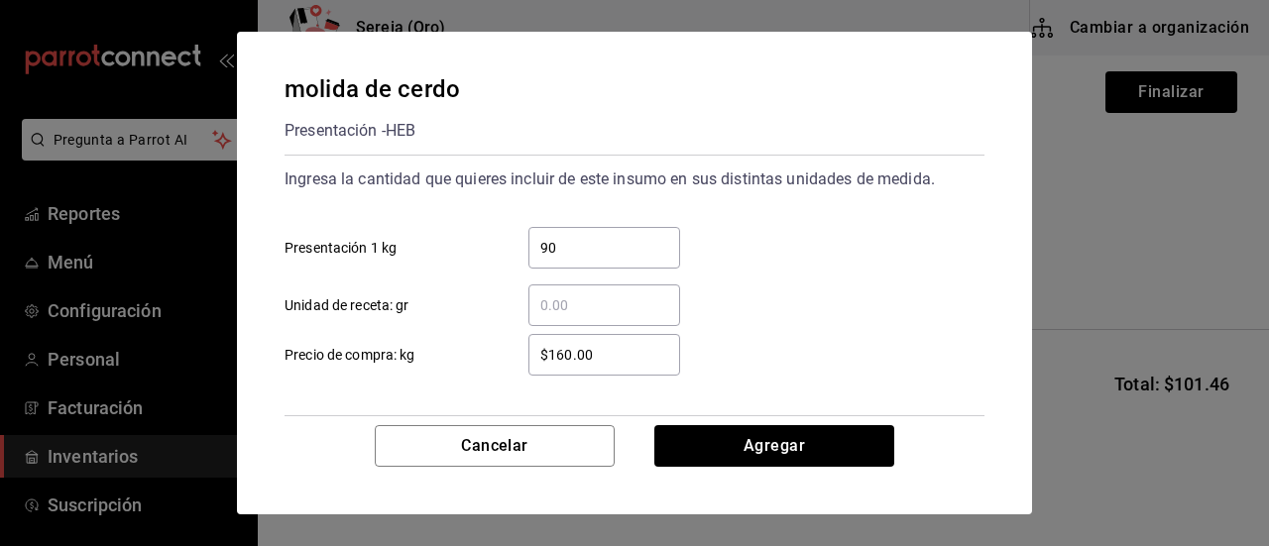
type input "9"
type input "0.30"
click at [708, 433] on button "Agregar" at bounding box center [774, 446] width 240 height 42
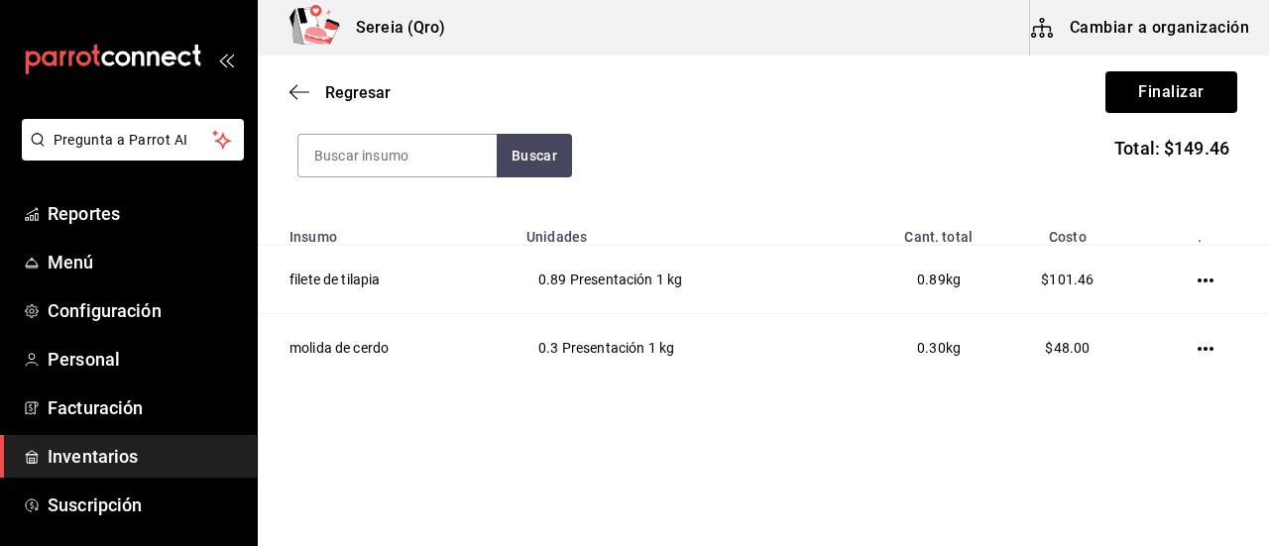
scroll to position [246, 0]
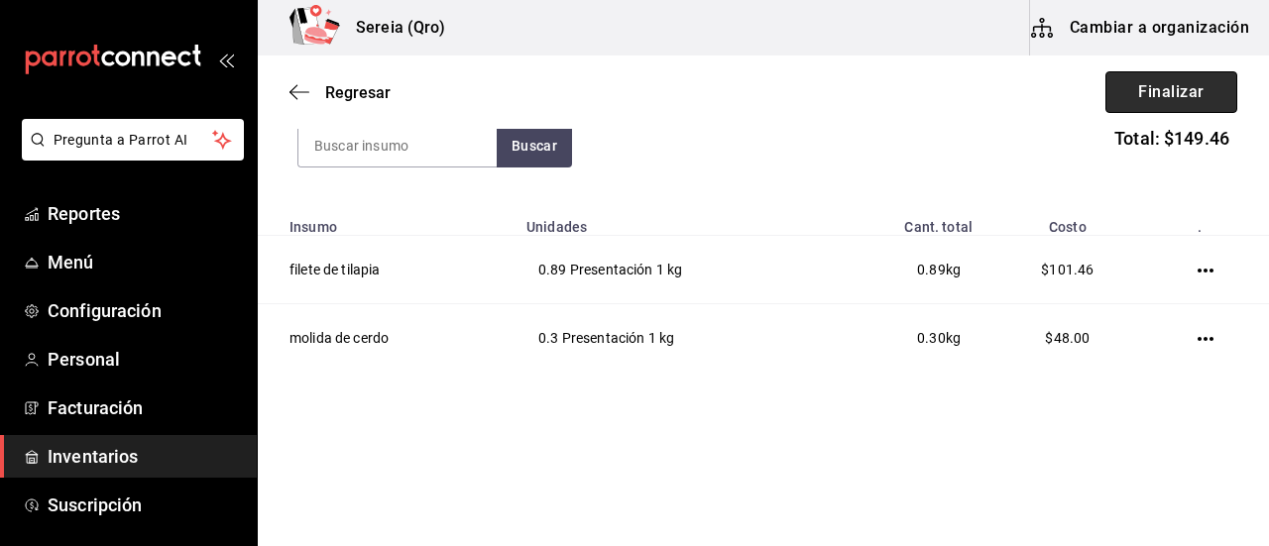
click at [1156, 95] on button "Finalizar" at bounding box center [1171, 92] width 132 height 42
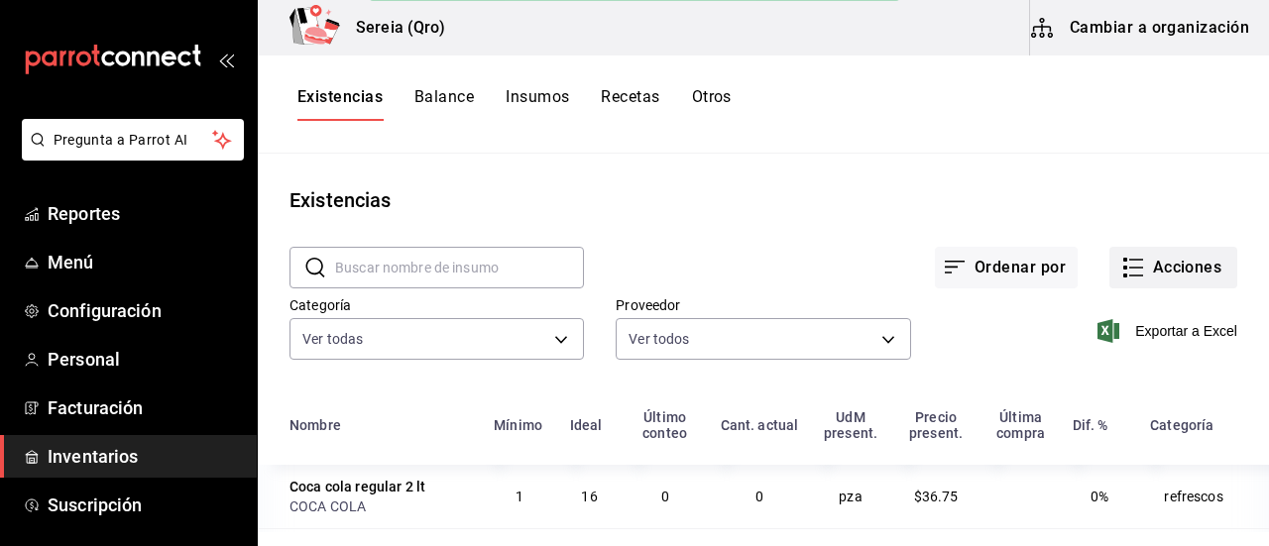
click at [1109, 262] on button "Acciones" at bounding box center [1173, 268] width 128 height 42
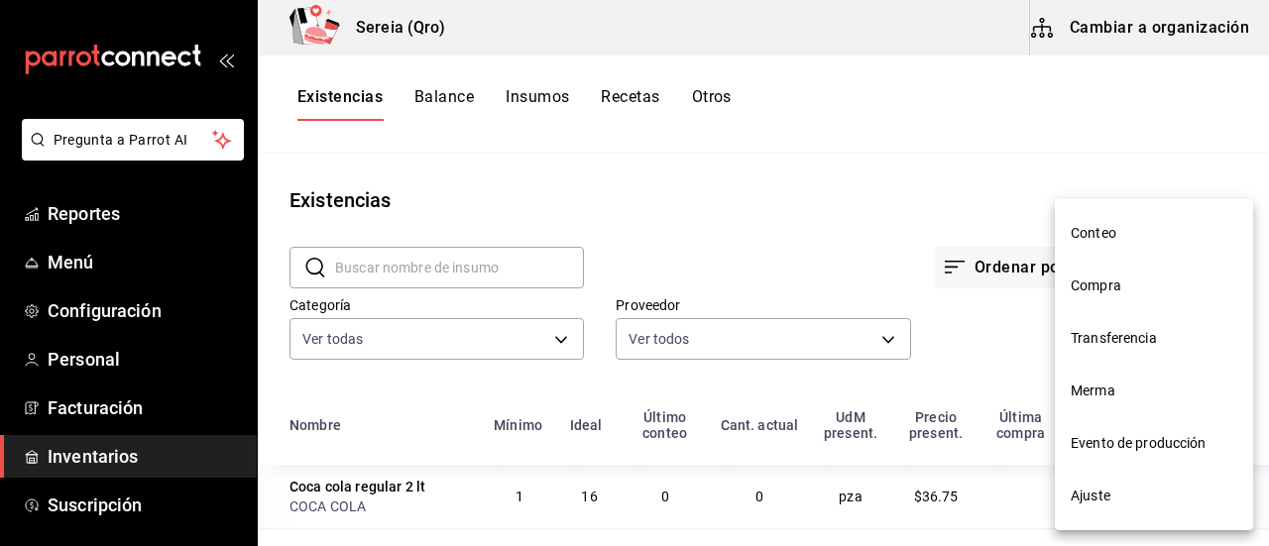
click at [1086, 292] on span "Compra" at bounding box center [1154, 286] width 167 height 21
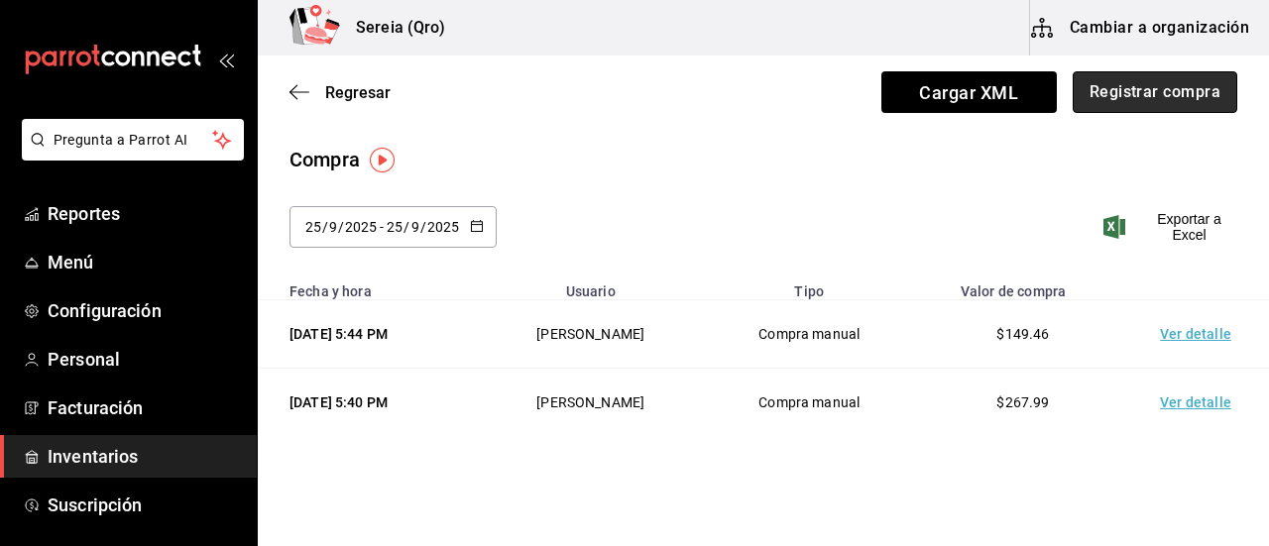
click at [1141, 86] on button "Registrar compra" at bounding box center [1155, 92] width 165 height 42
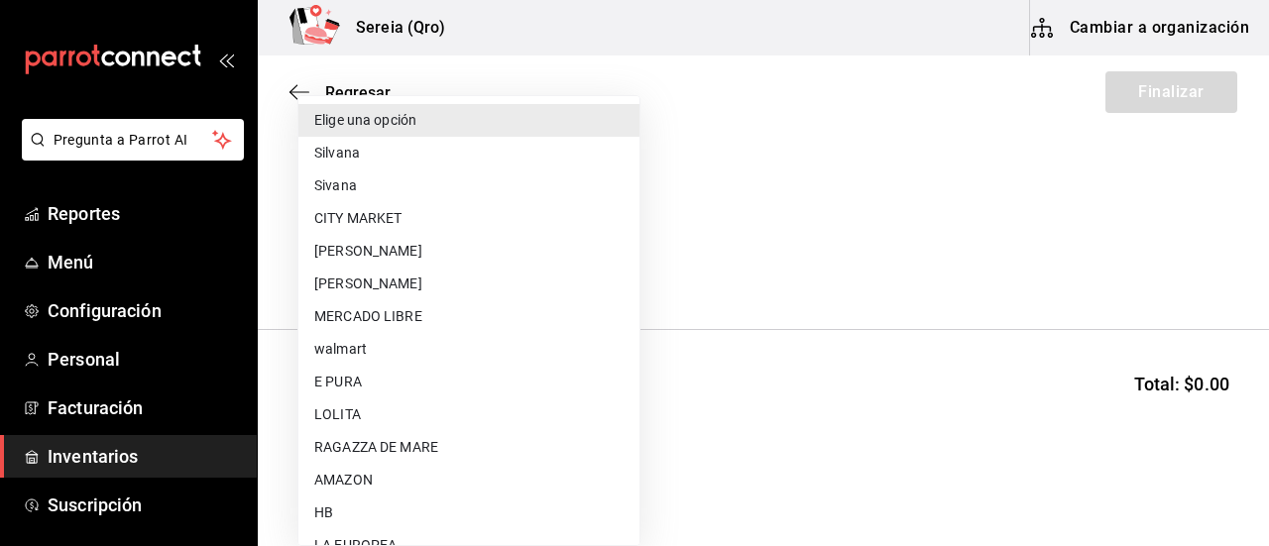
click at [611, 265] on body "Pregunta a Parrot AI Reportes Menú Configuración Personal Facturación Inventari…" at bounding box center [634, 217] width 1269 height 434
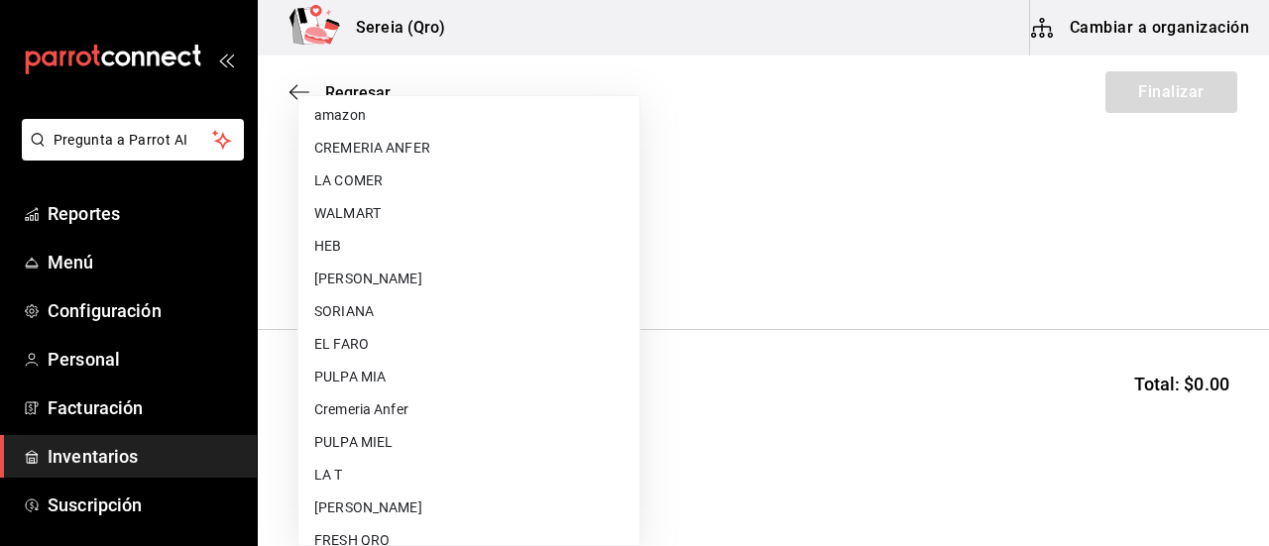
scroll to position [595, 0]
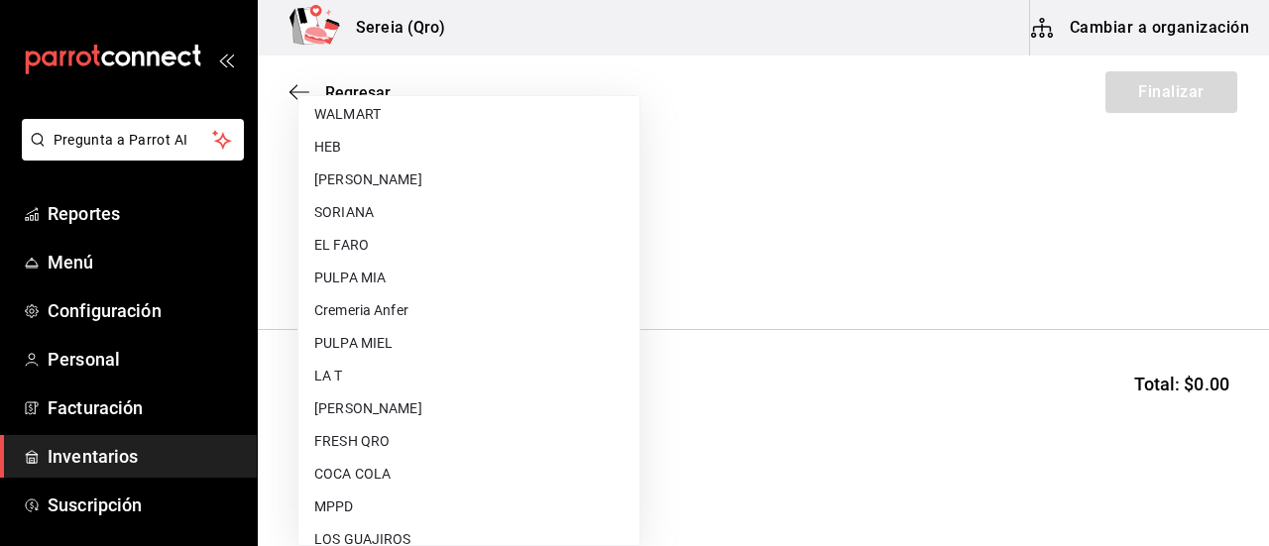
click at [365, 367] on li "LA T" at bounding box center [468, 376] width 341 height 33
type input "6fdeded5-1640-4d10-9c2a-e78a273db98b"
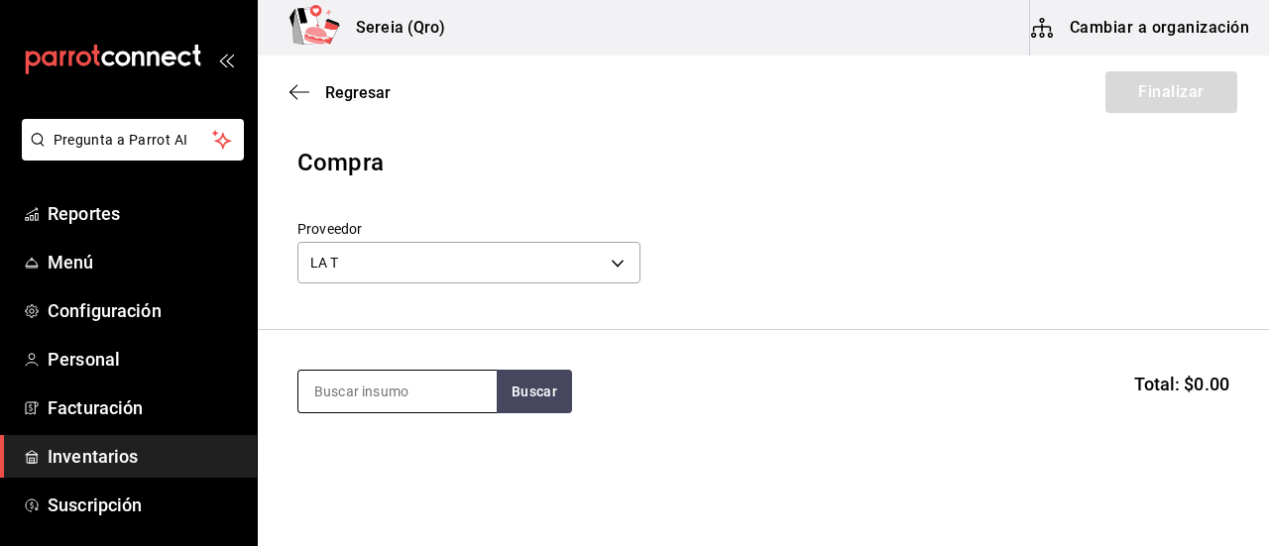
click at [381, 386] on input at bounding box center [397, 392] width 198 height 42
type input "masa"
click at [529, 415] on section "masa Buscar Total: $0.00" at bounding box center [763, 391] width 1011 height 123
click at [536, 405] on button "Buscar" at bounding box center [534, 392] width 75 height 44
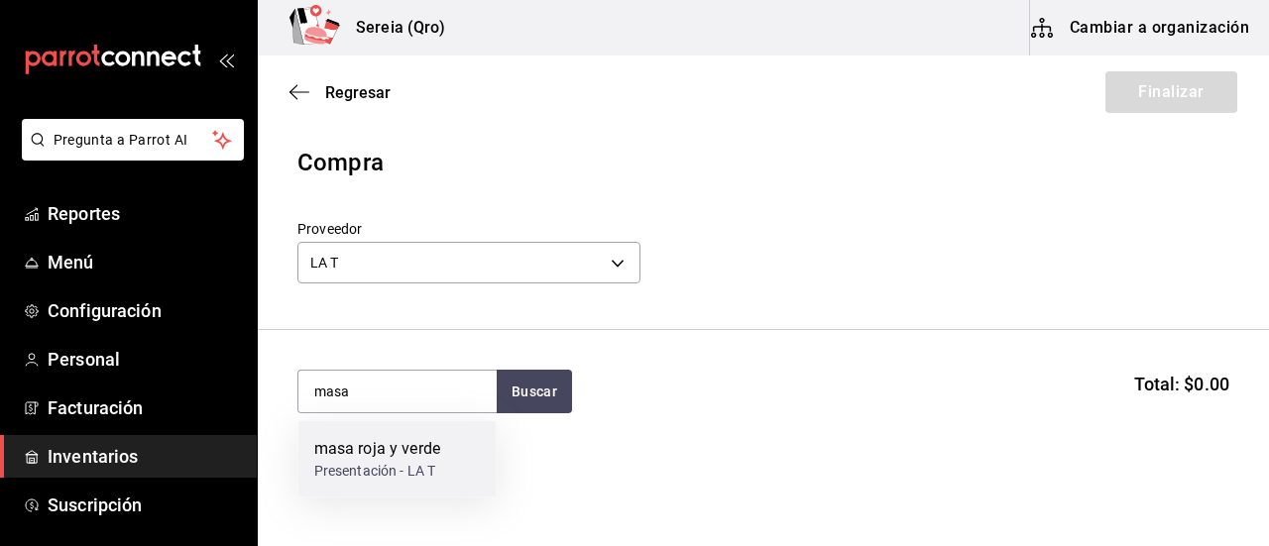
click at [424, 462] on div "Presentación - LA T" at bounding box center [377, 471] width 126 height 21
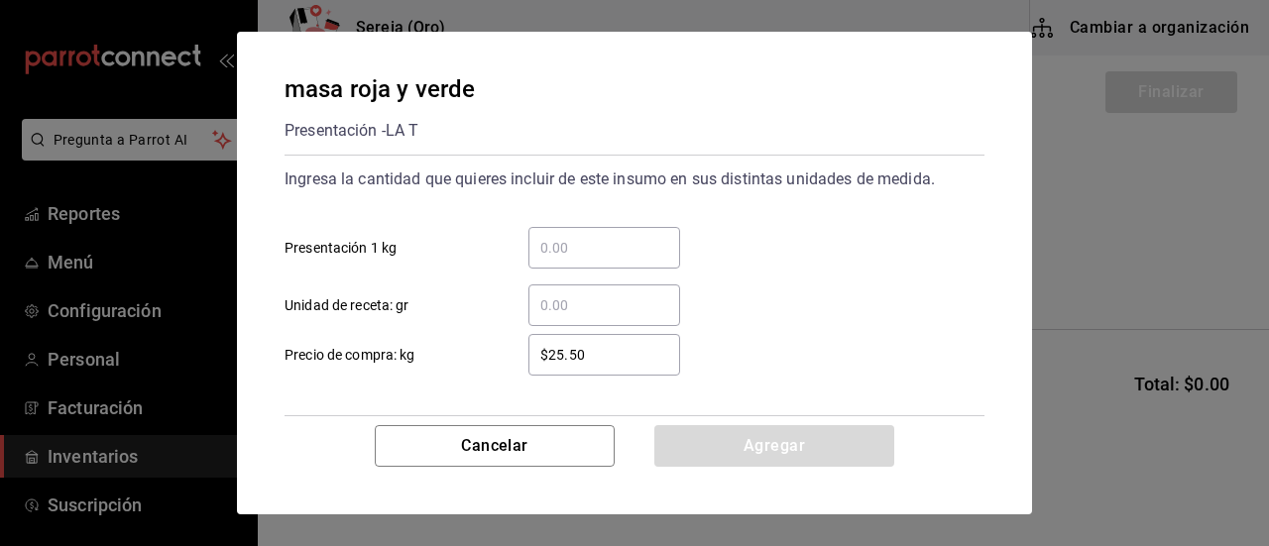
click at [575, 259] on div "​" at bounding box center [604, 248] width 152 height 42
click at [575, 259] on input "​ Presentación 1 kg" at bounding box center [604, 248] width 152 height 24
type input "3"
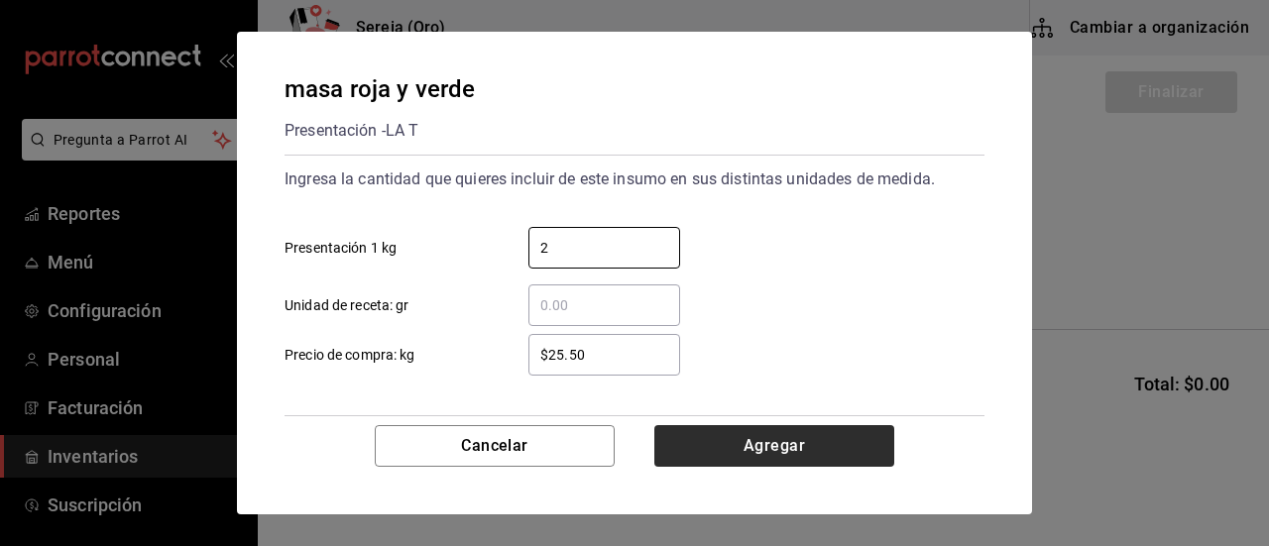
type input "2"
click at [817, 446] on button "Agregar" at bounding box center [774, 446] width 240 height 42
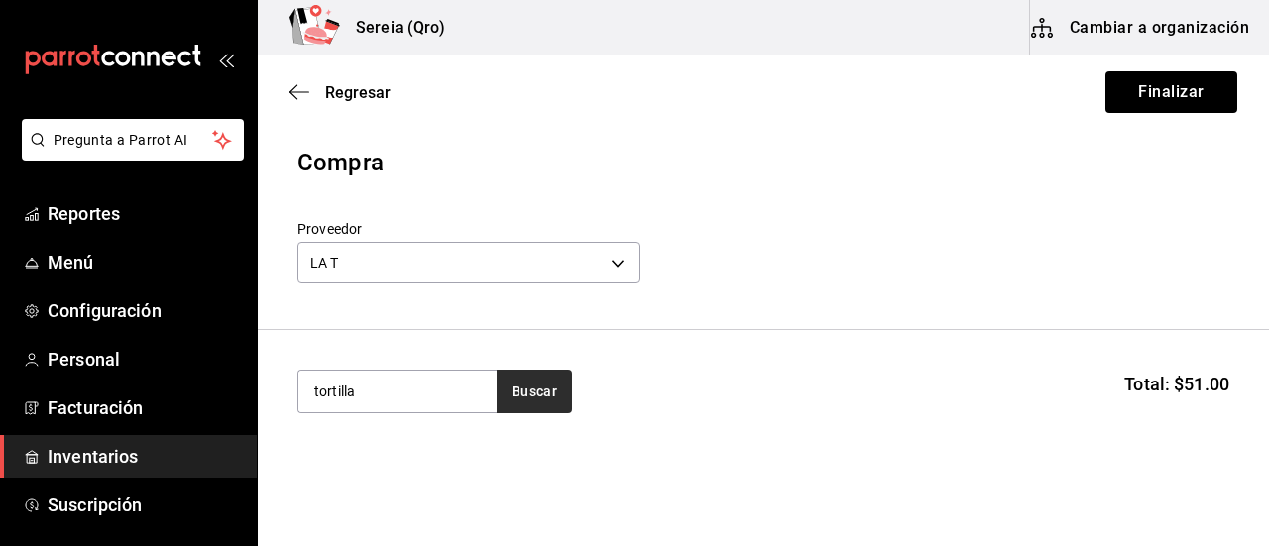
type input "tortilla"
click at [500, 394] on button "Buscar" at bounding box center [534, 392] width 75 height 44
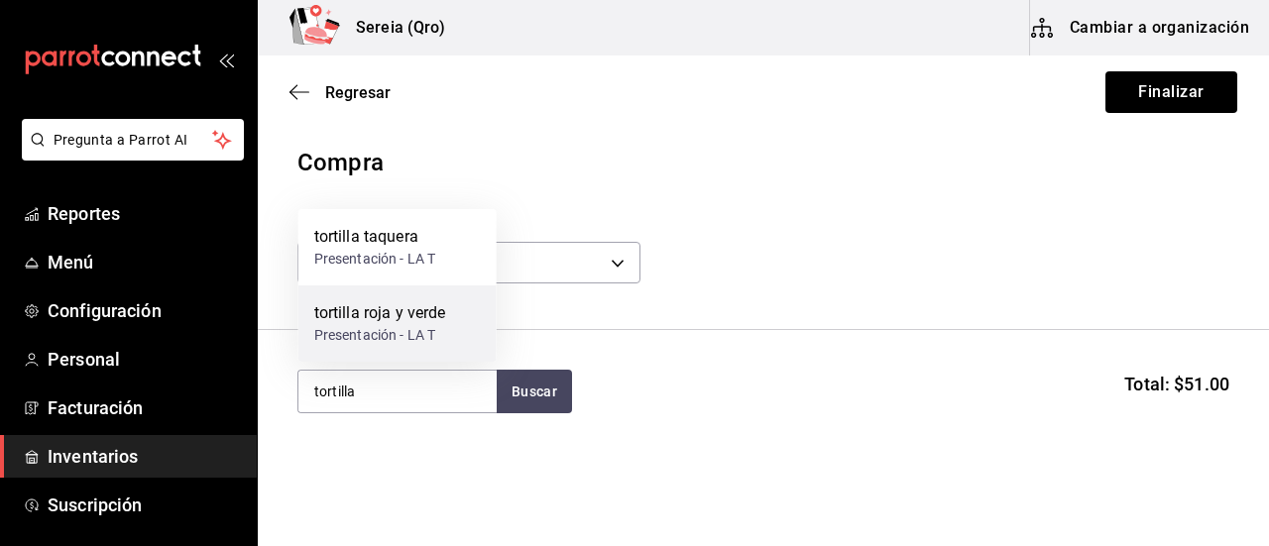
click at [372, 316] on div "tortilla roja y verde" at bounding box center [380, 313] width 132 height 24
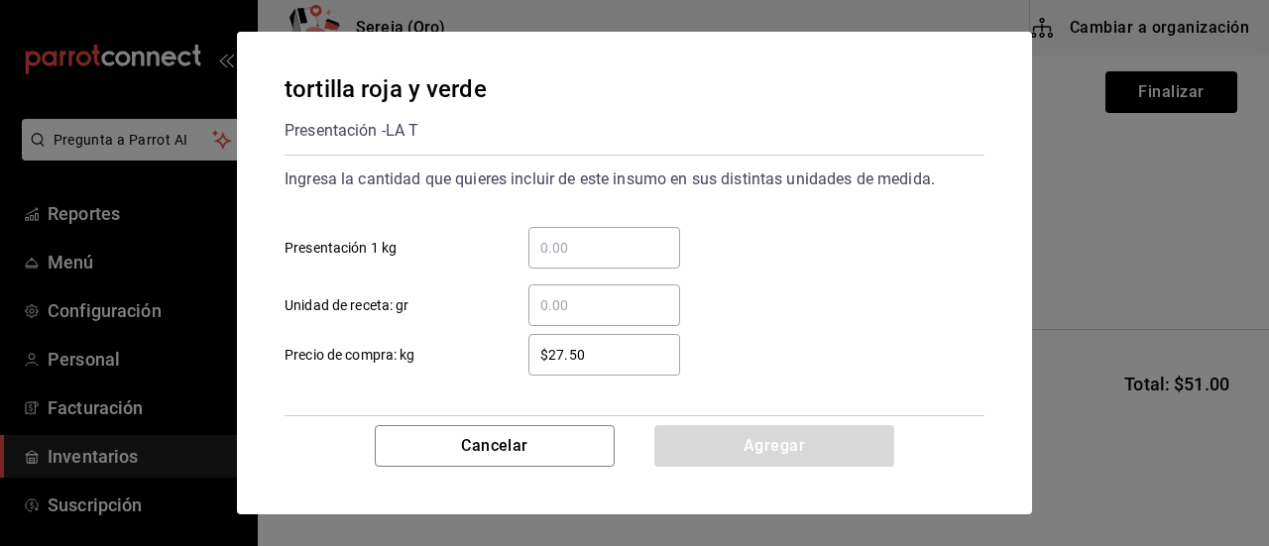
click at [574, 243] on input "​ Presentación 1 kg" at bounding box center [604, 248] width 152 height 24
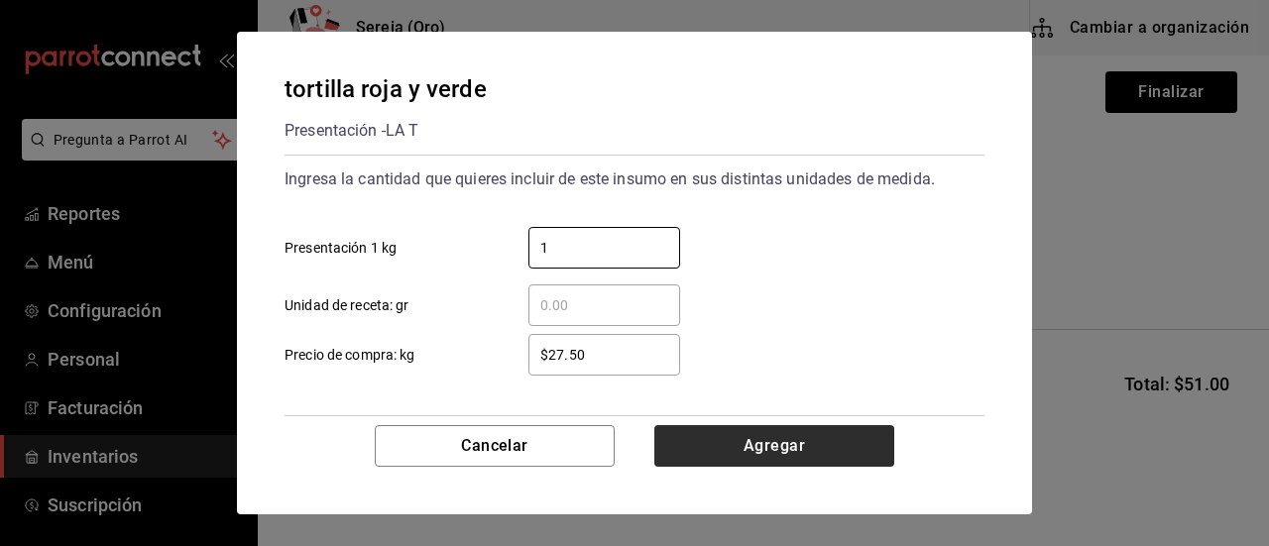
type input "1"
click at [795, 440] on button "Agregar" at bounding box center [774, 446] width 240 height 42
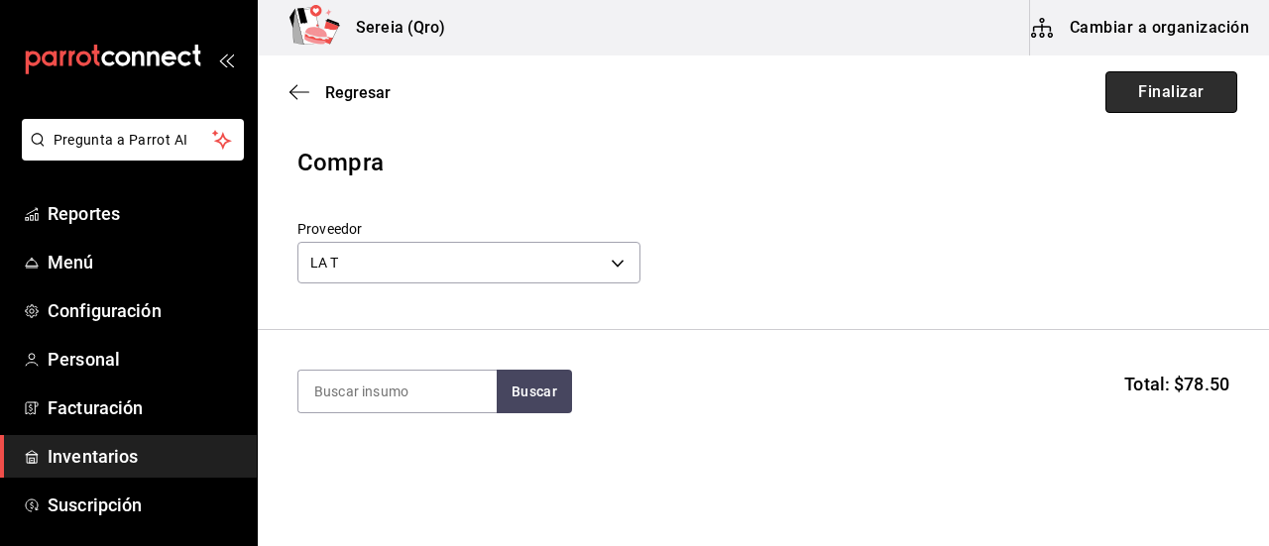
click at [1138, 108] on button "Finalizar" at bounding box center [1171, 92] width 132 height 42
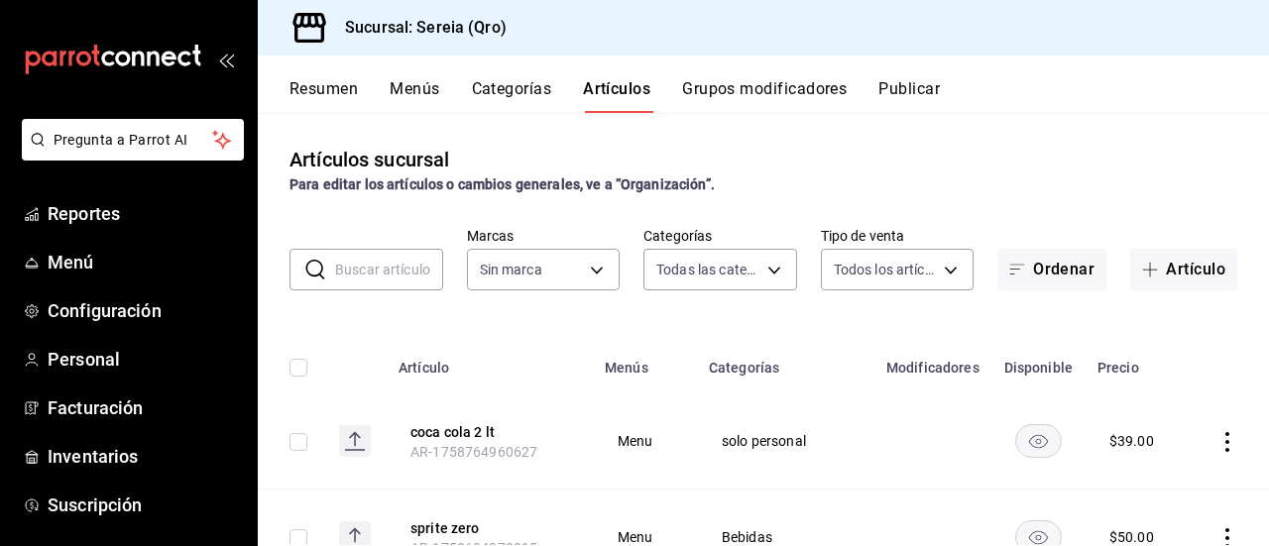
type input "2006e8ab-25de-46ac-9b12-e0f16751f5fe,60b8ec1b-19fc-44ab-b900-b31ad58b3909,f43c5…"
type input "e26cb55a-85e0-41b2-9155-b47575076aeb"
click at [91, 455] on span "Inventarios" at bounding box center [144, 456] width 193 height 27
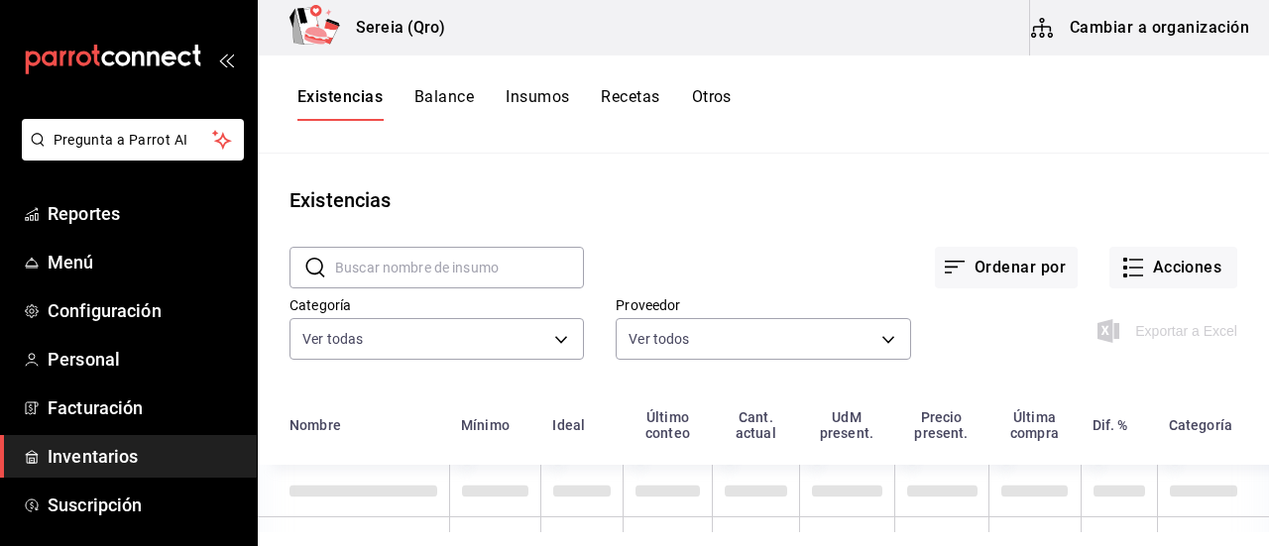
click at [337, 267] on input "text" at bounding box center [459, 268] width 249 height 40
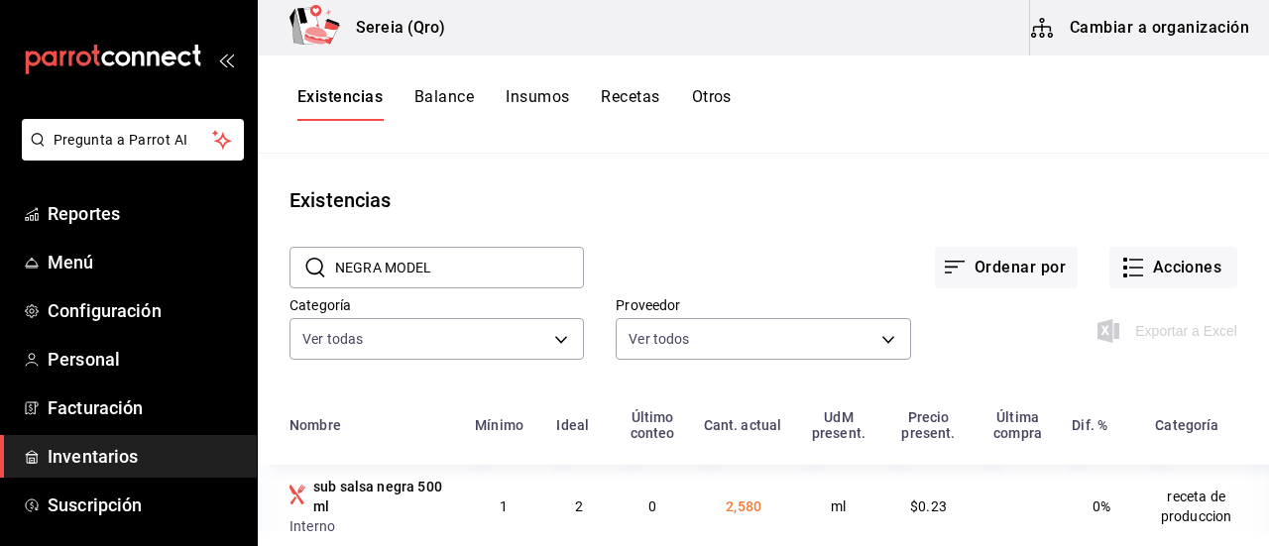
type input "NEGRA MODELO"
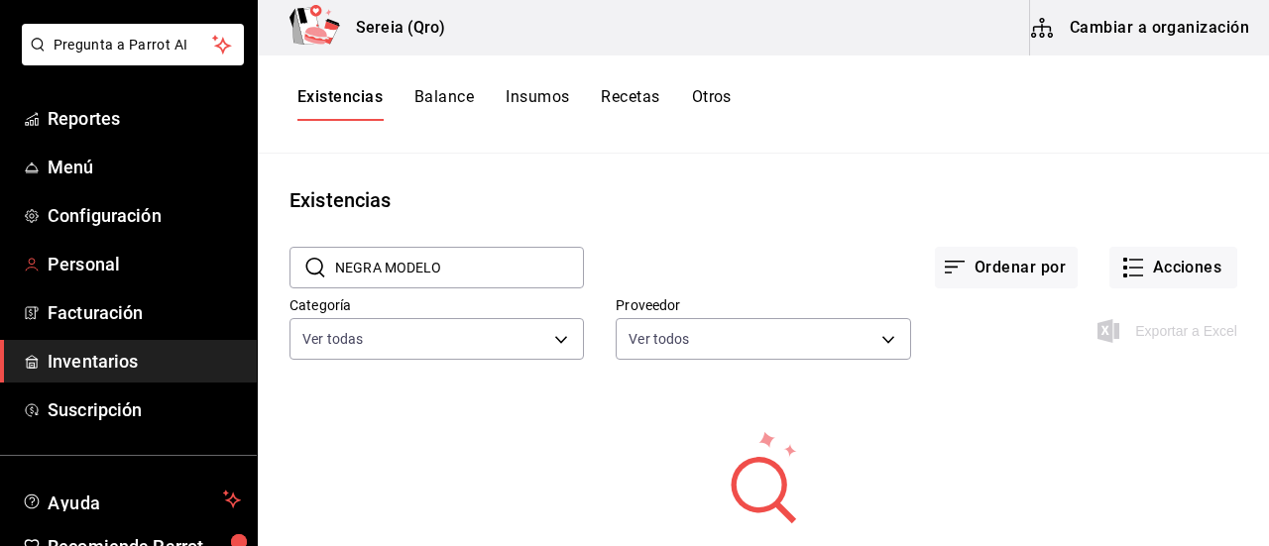
scroll to position [99, 0]
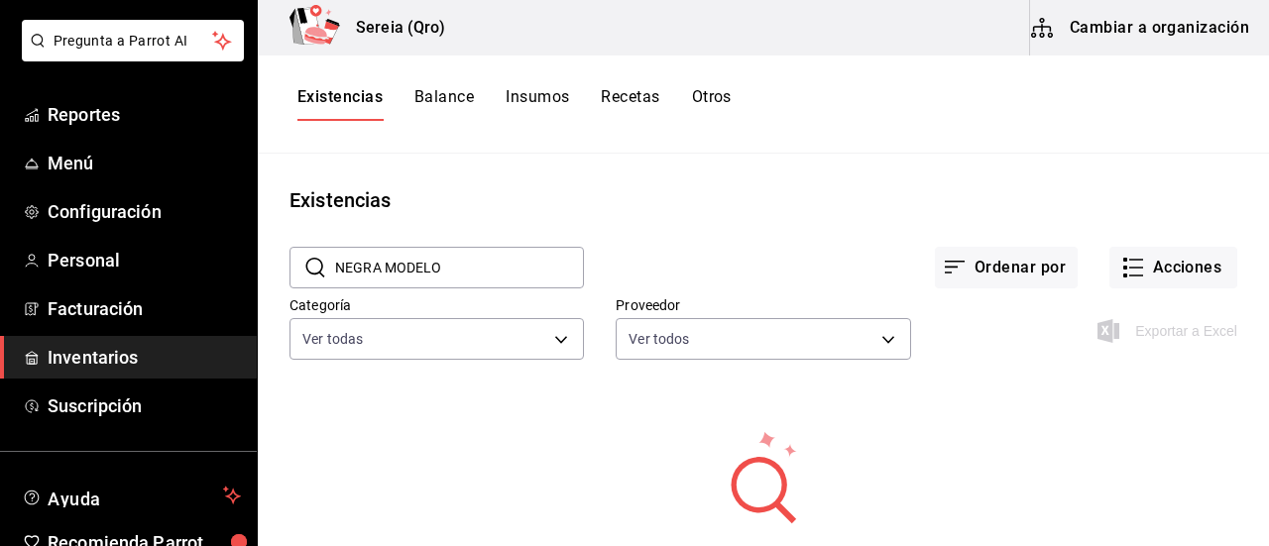
drag, startPoint x: 468, startPoint y: 274, endPoint x: 331, endPoint y: 273, distance: 136.8
click at [331, 273] on div "​ NEGRA MODELO ​" at bounding box center [436, 268] width 294 height 42
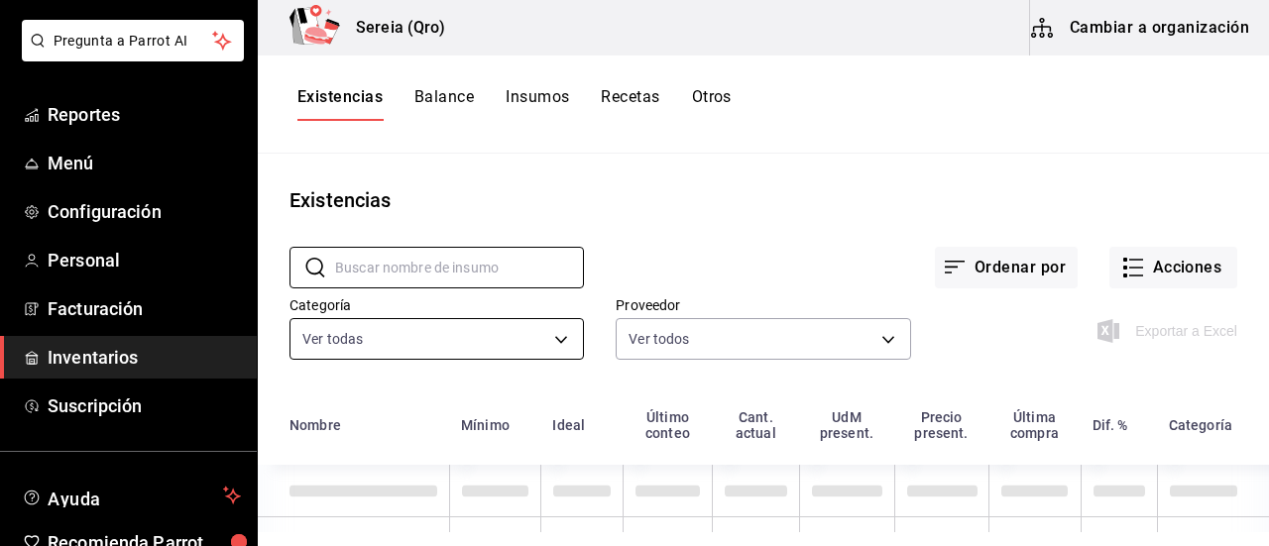
click at [554, 328] on body "Pregunta a Parrot AI Reportes Menú Configuración Personal Facturación Inventari…" at bounding box center [634, 266] width 1269 height 532
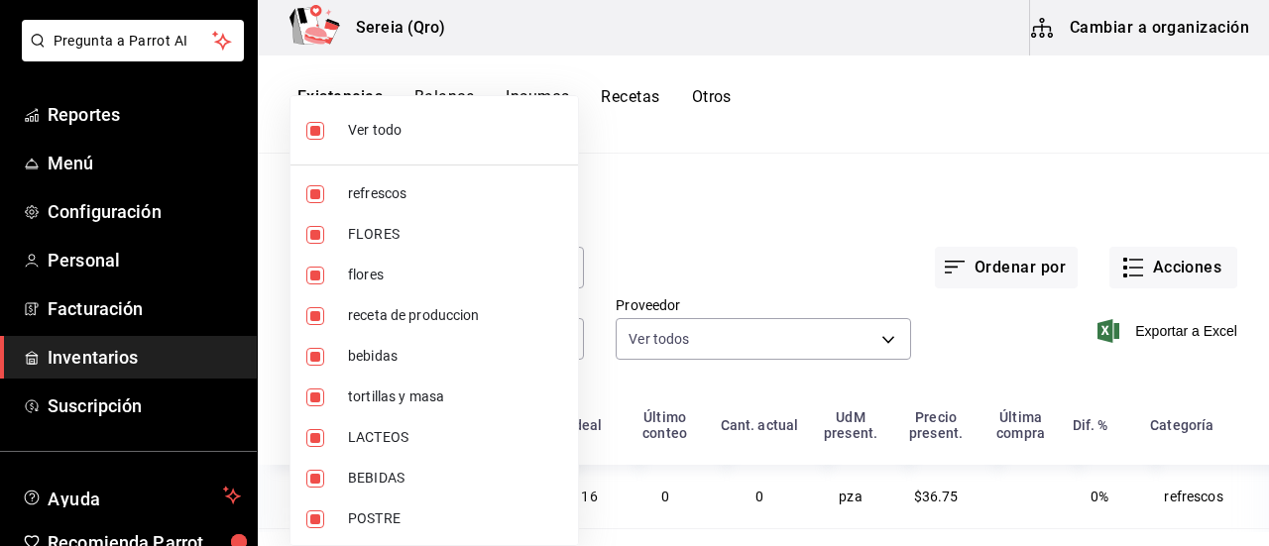
click at [324, 127] on label at bounding box center [319, 131] width 26 height 18
click at [324, 127] on input "checkbox" at bounding box center [315, 131] width 18 height 18
checkbox input "true"
type input "253a8556-768b-48f4-97ad-f56f9d2085cf,5b3614d9-99e8-457f-a441-92e5bbe07c76,2bd65…"
checkbox input "true"
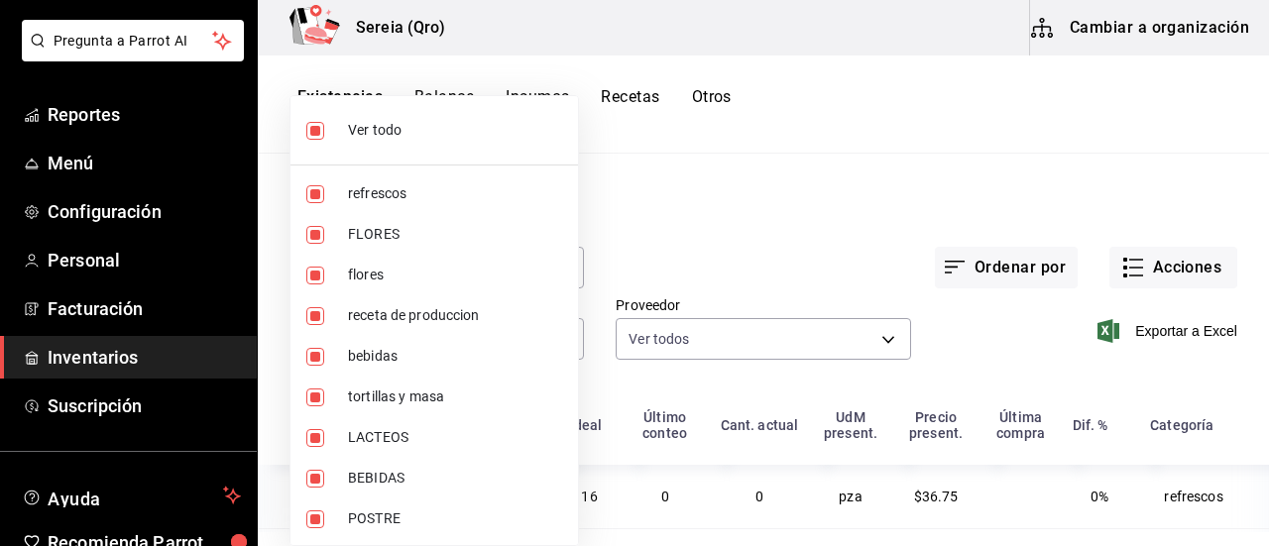
checkbox input "true"
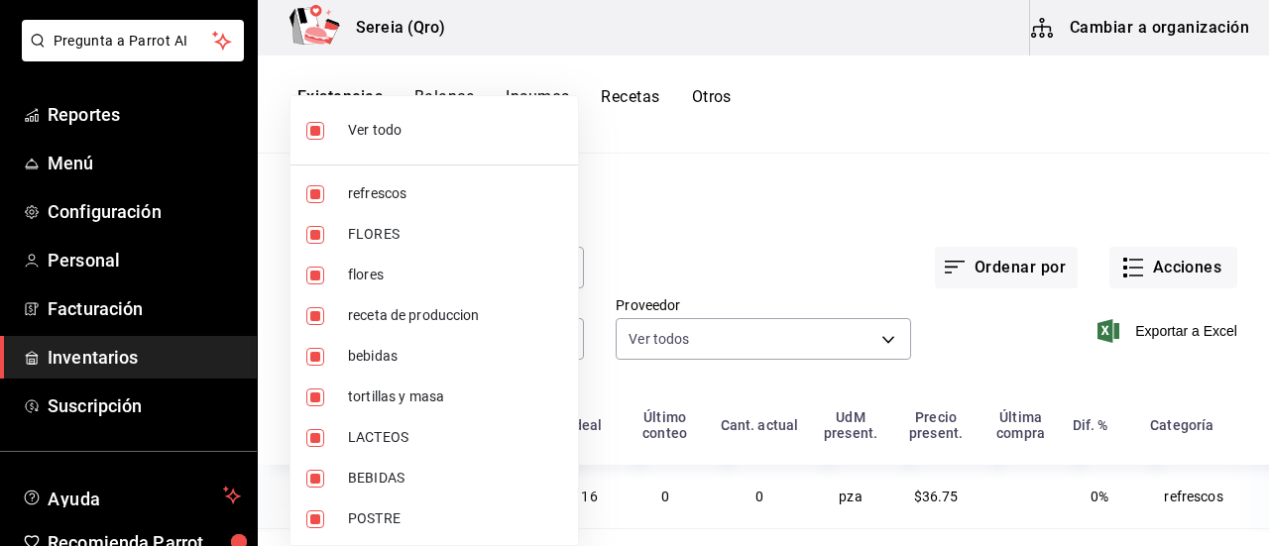
checkbox input "true"
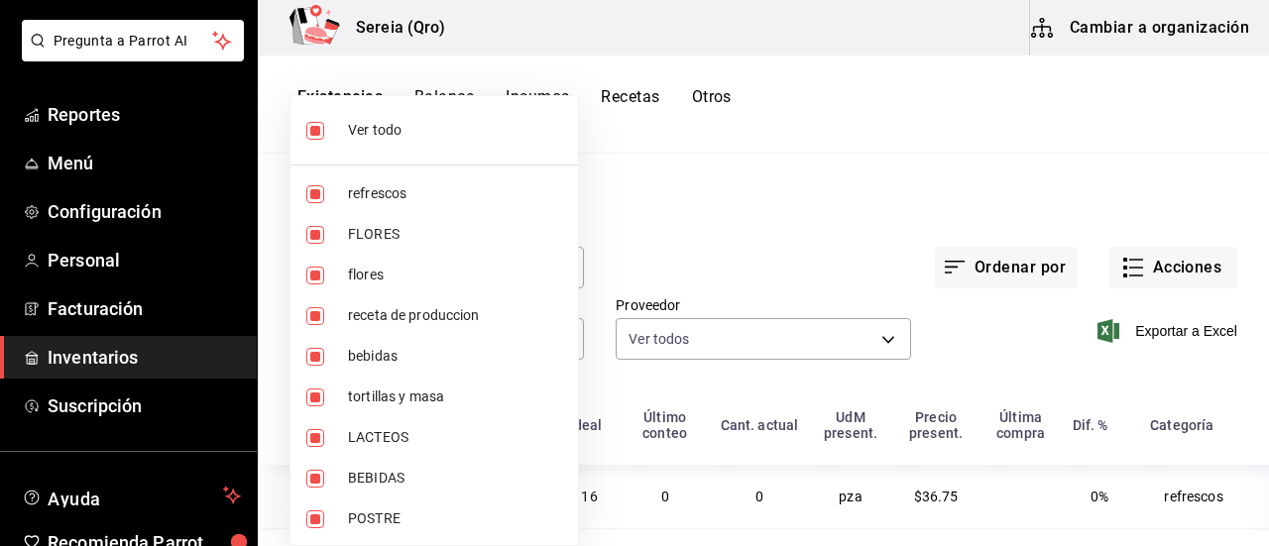
checkbox input "true"
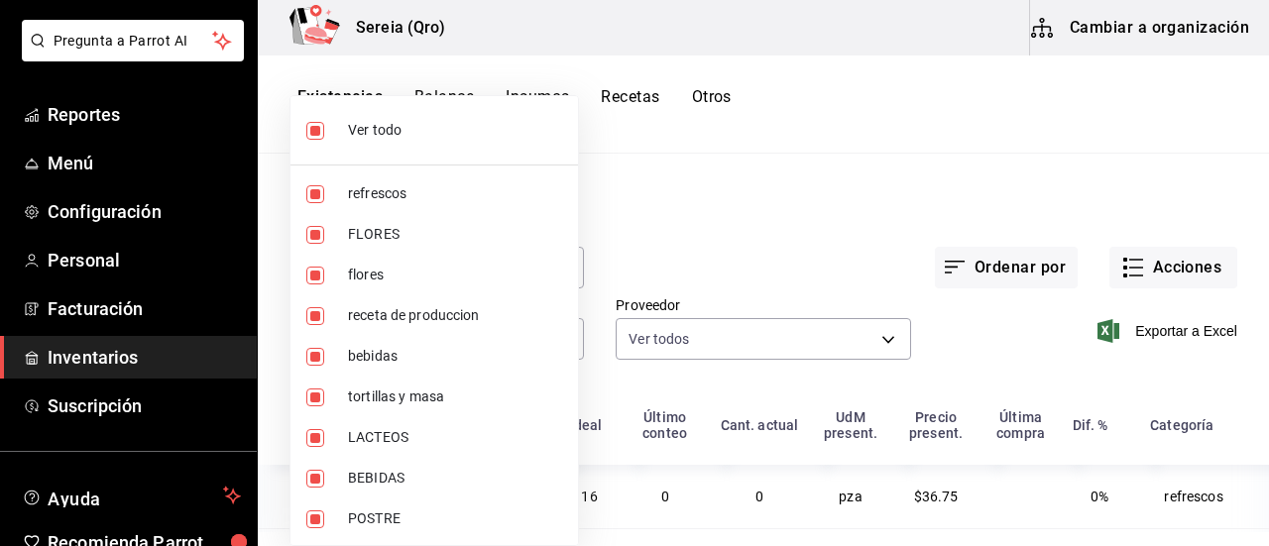
checkbox input "true"
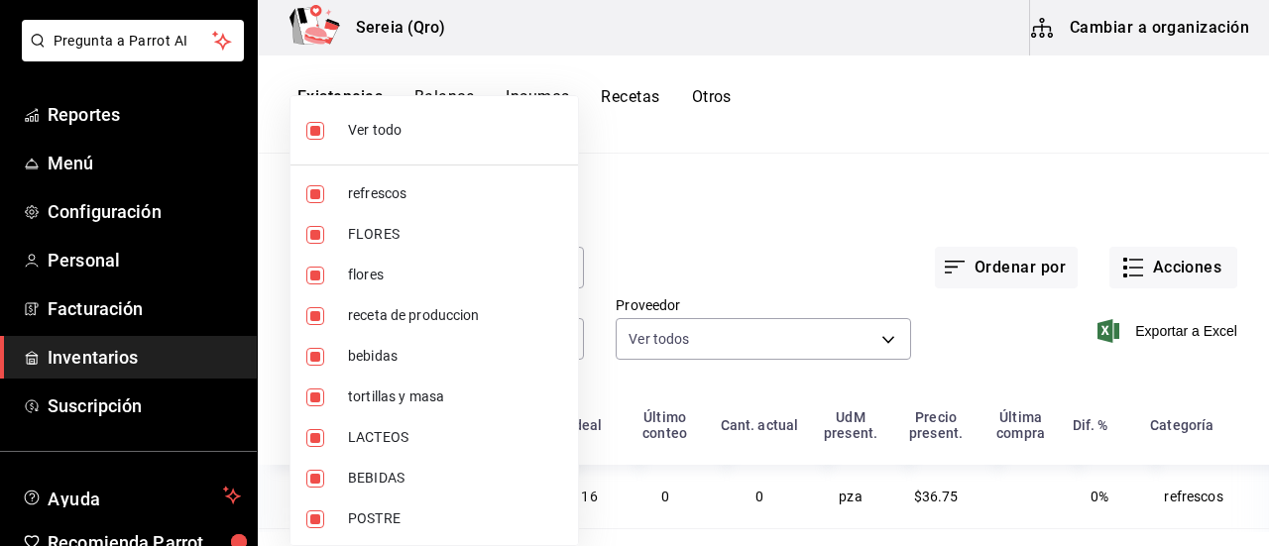
checkbox input "true"
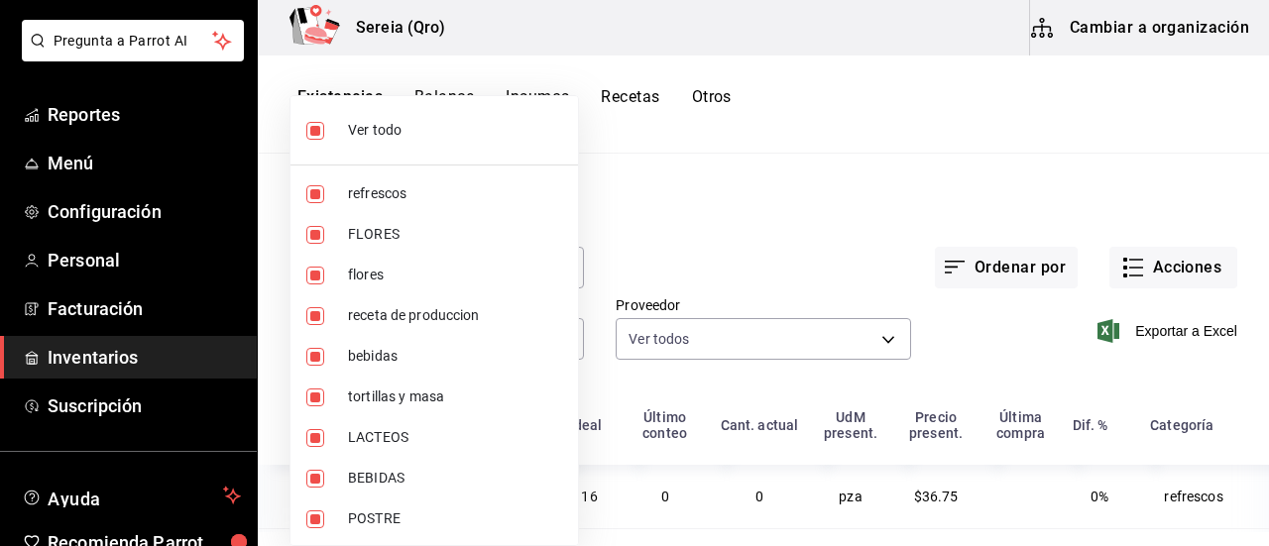
checkbox input "true"
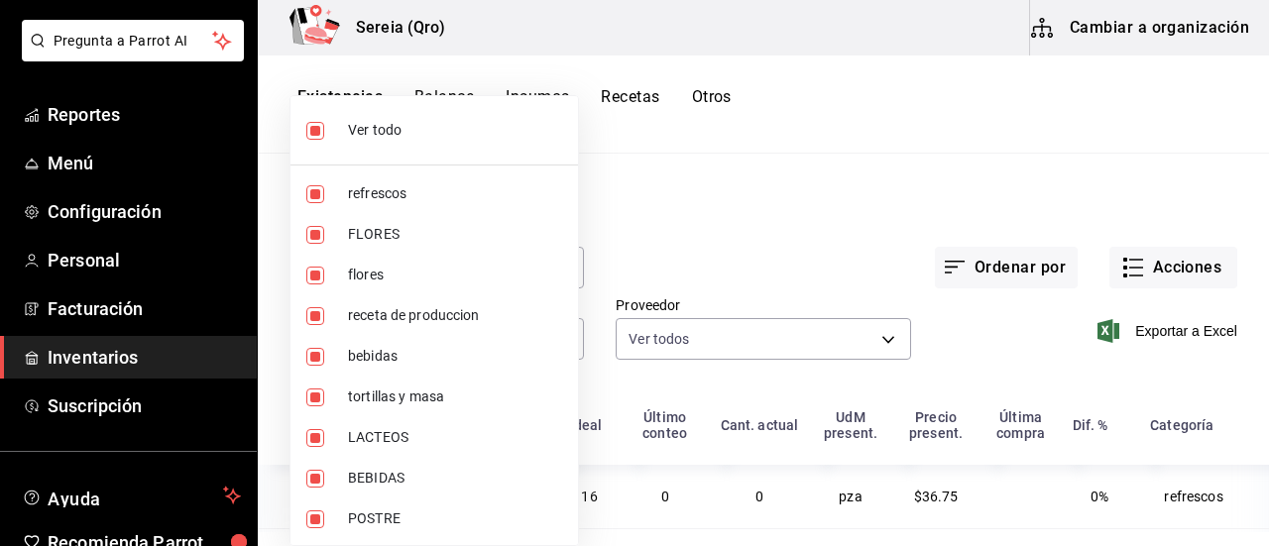
checkbox input "true"
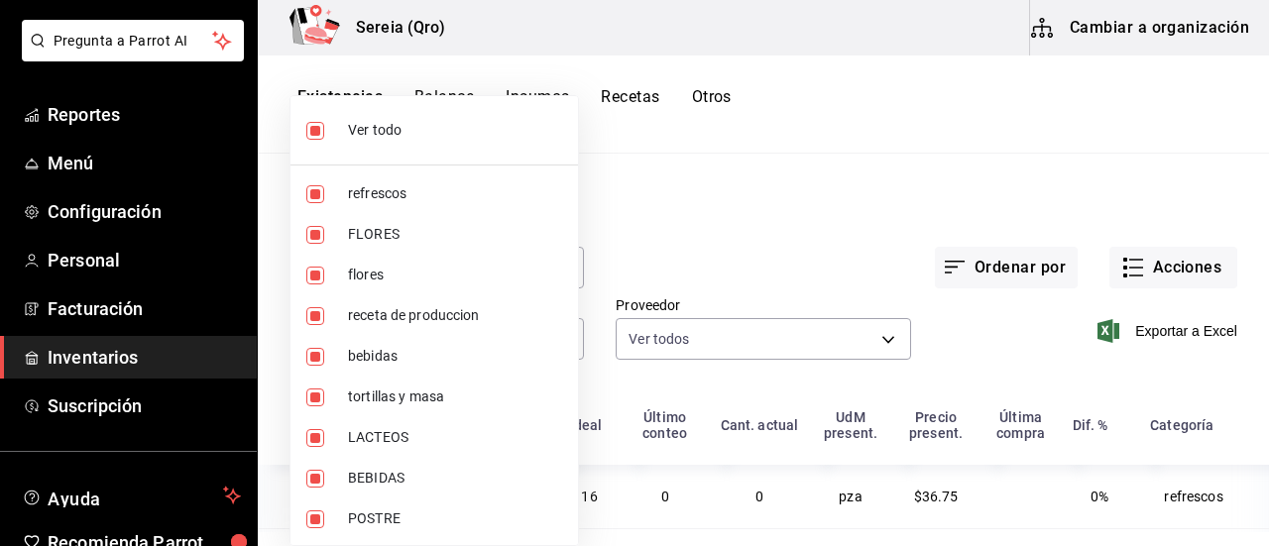
checkbox input "true"
click at [310, 131] on input "checkbox" at bounding box center [315, 131] width 18 height 18
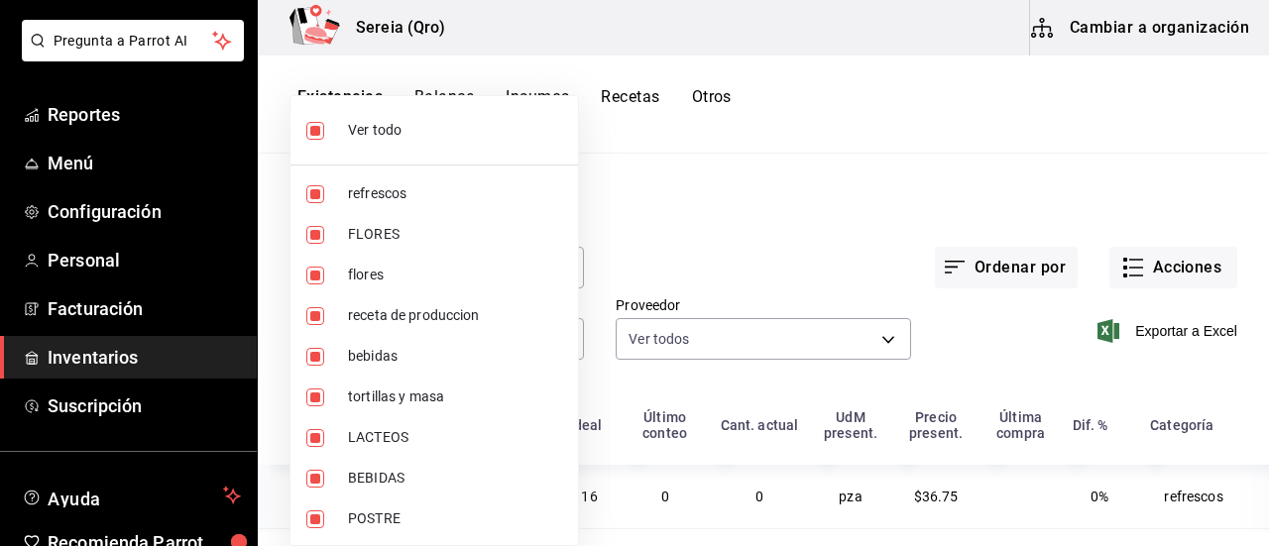
checkbox input "false"
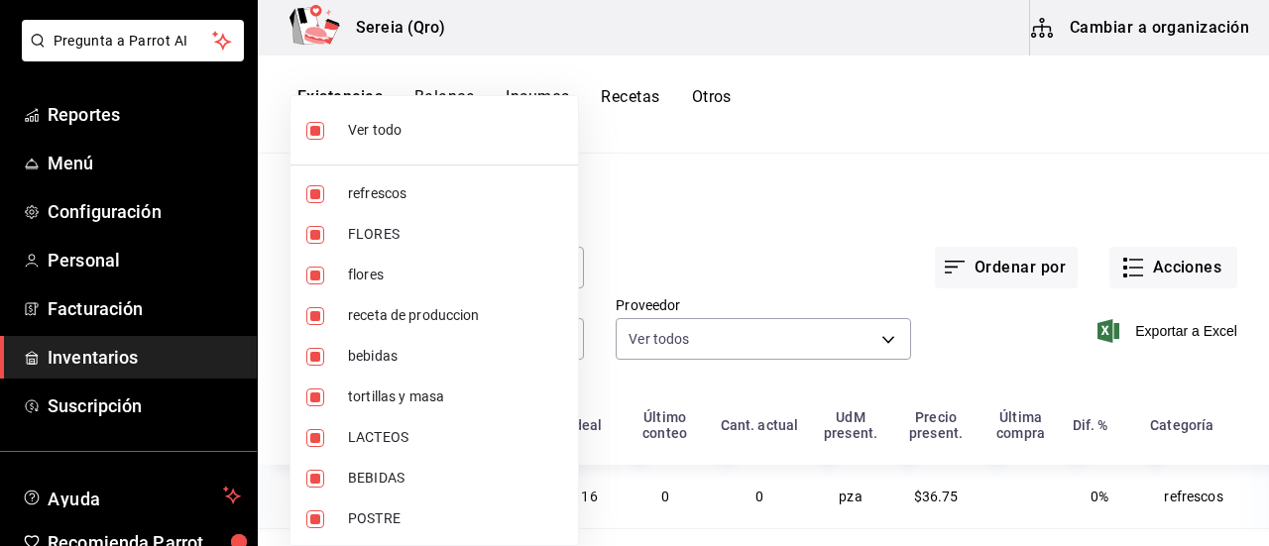
checkbox input "false"
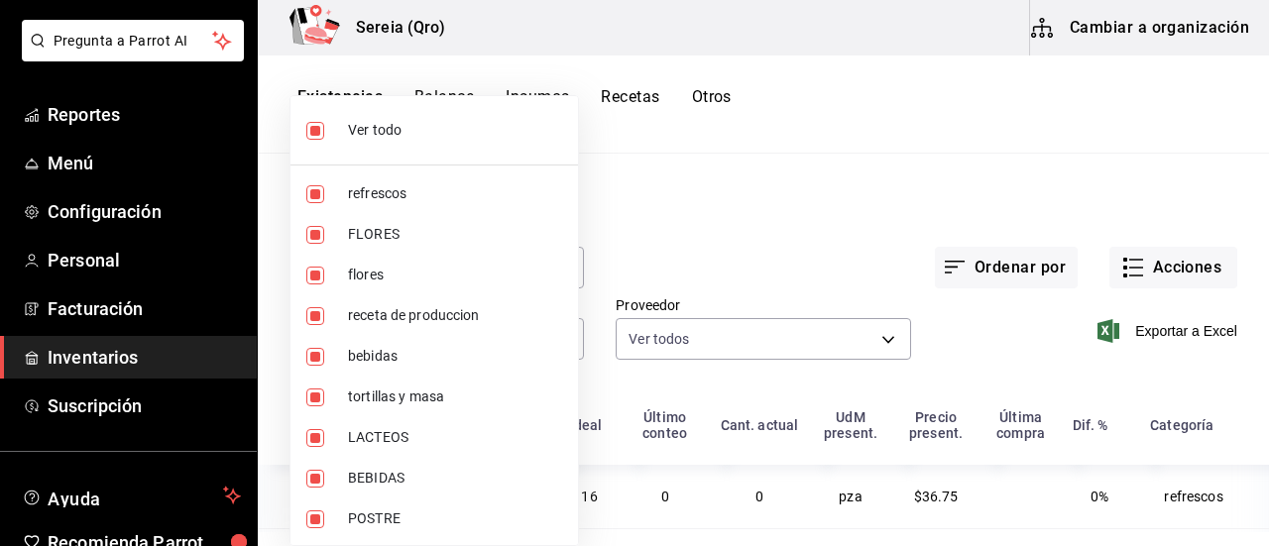
checkbox input "false"
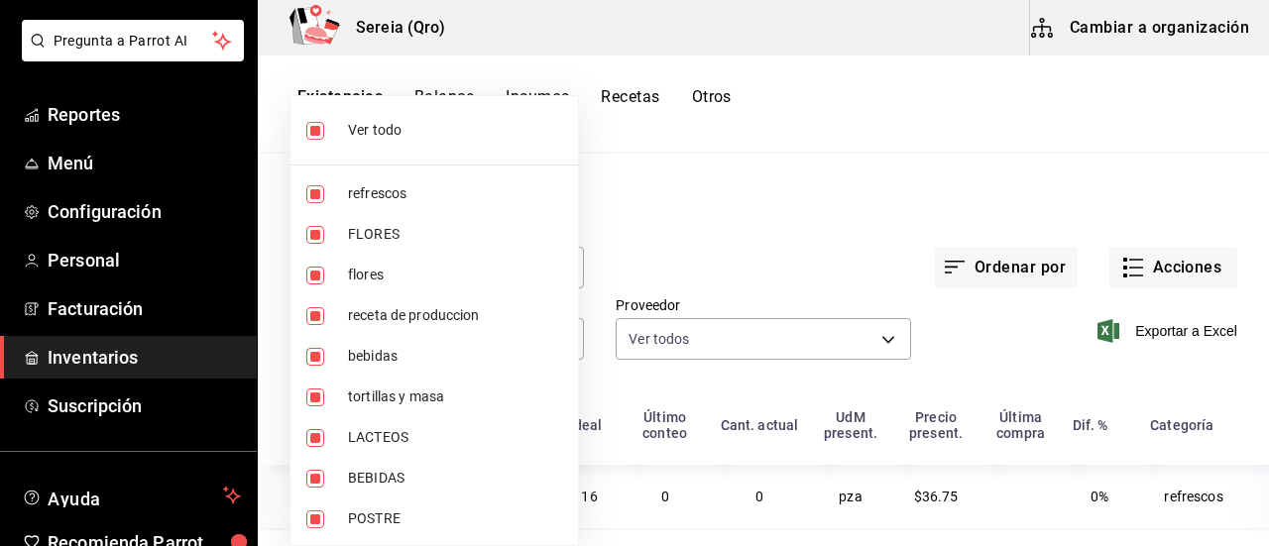
checkbox input "false"
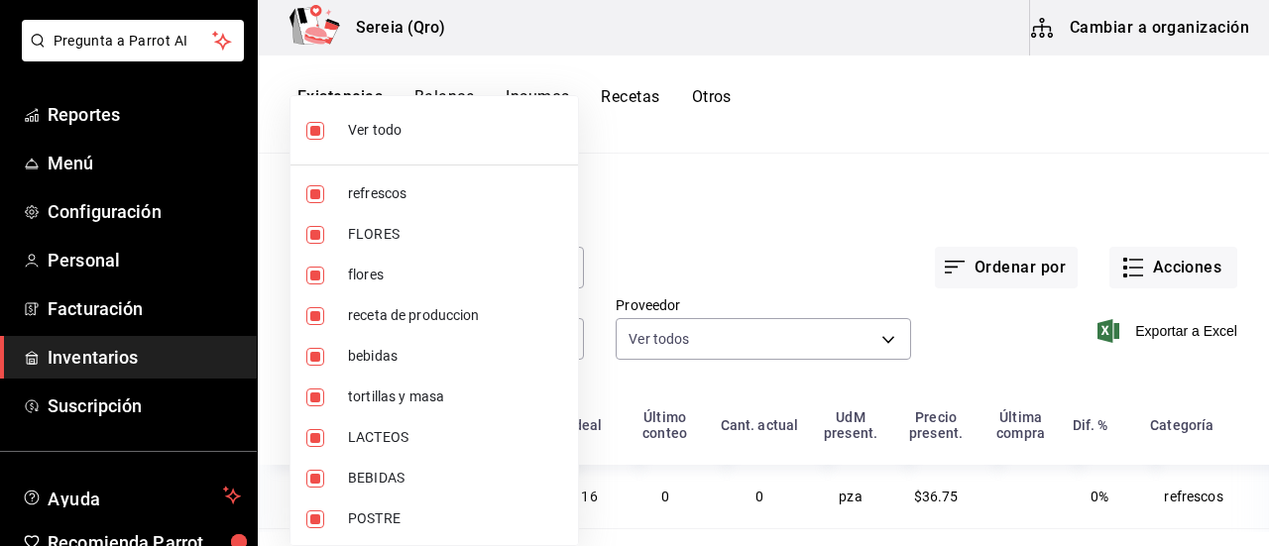
checkbox input "false"
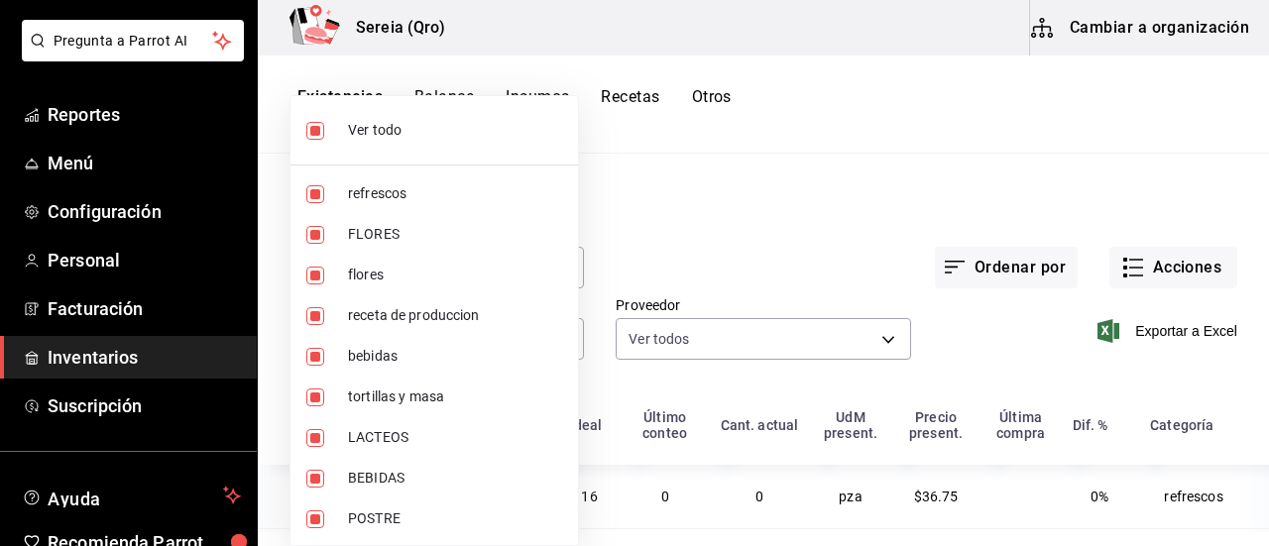
checkbox input "false"
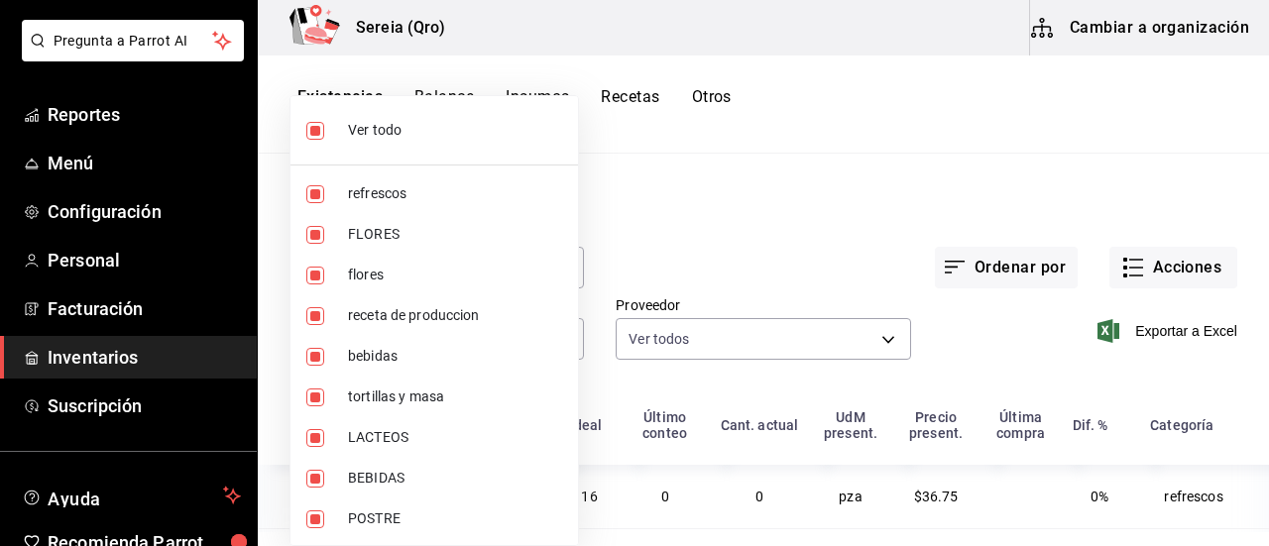
checkbox input "false"
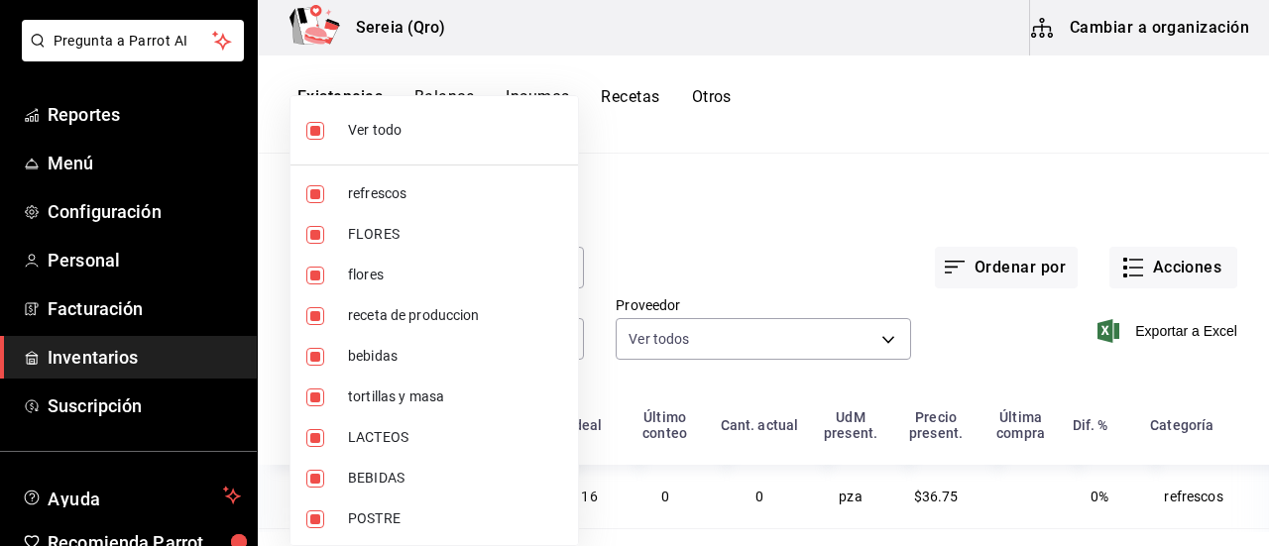
checkbox input "false"
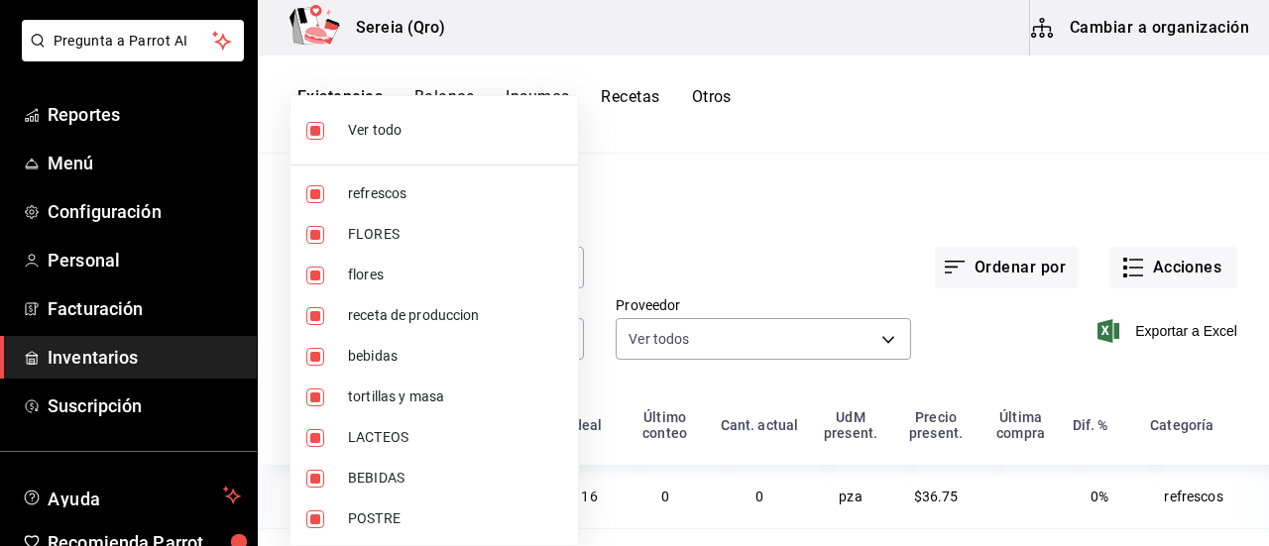
checkbox input "false"
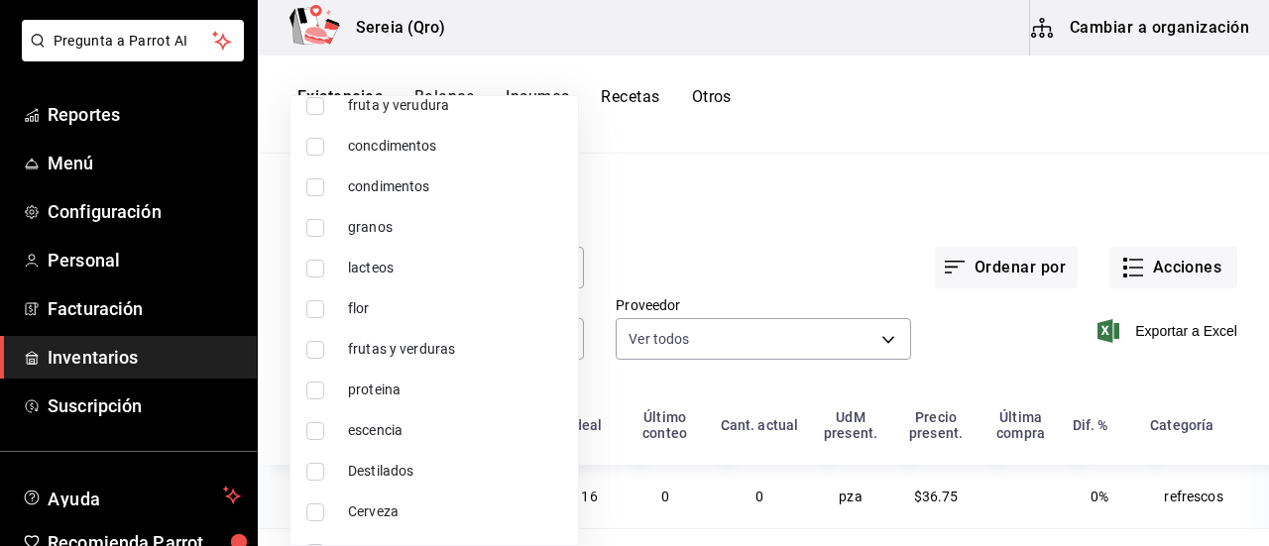
scroll to position [1261, 0]
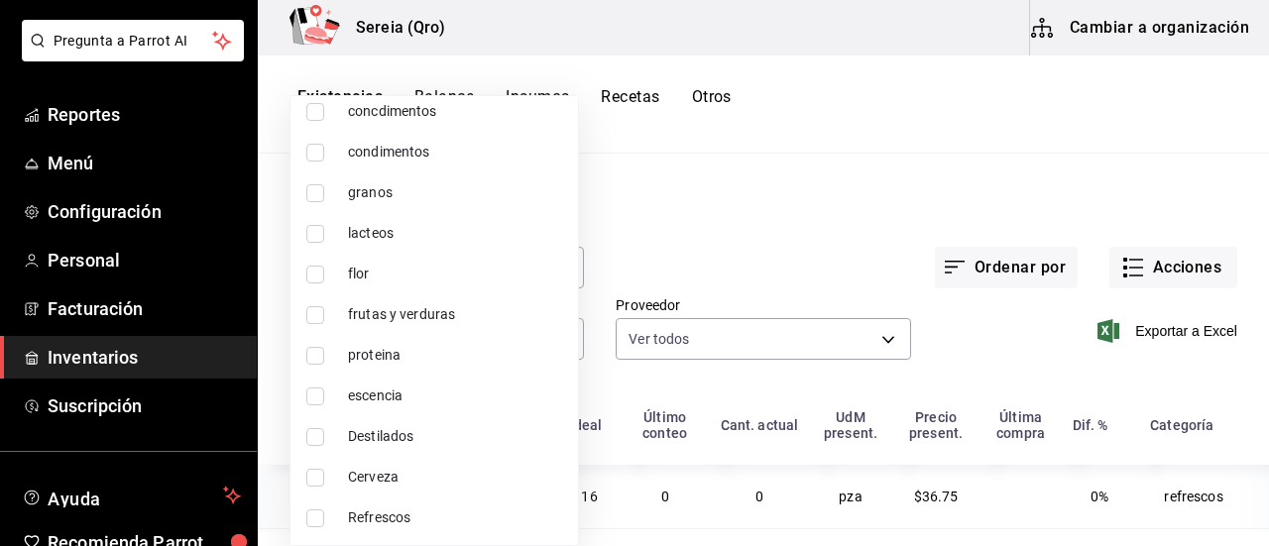
click at [321, 473] on input "checkbox" at bounding box center [315, 478] width 18 height 18
checkbox input "true"
type input "12990d24-8cab-4f43-8ad9-4321ee2f0c21"
click at [654, 228] on div at bounding box center [634, 273] width 1269 height 546
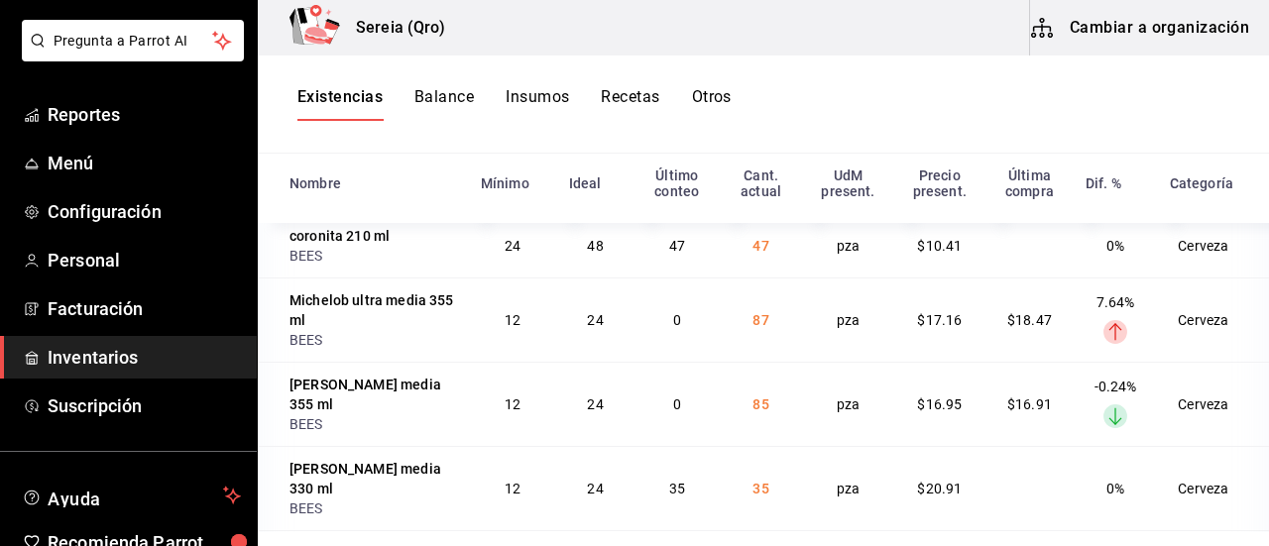
scroll to position [0, 0]
